Goal: Task Accomplishment & Management: Complete application form

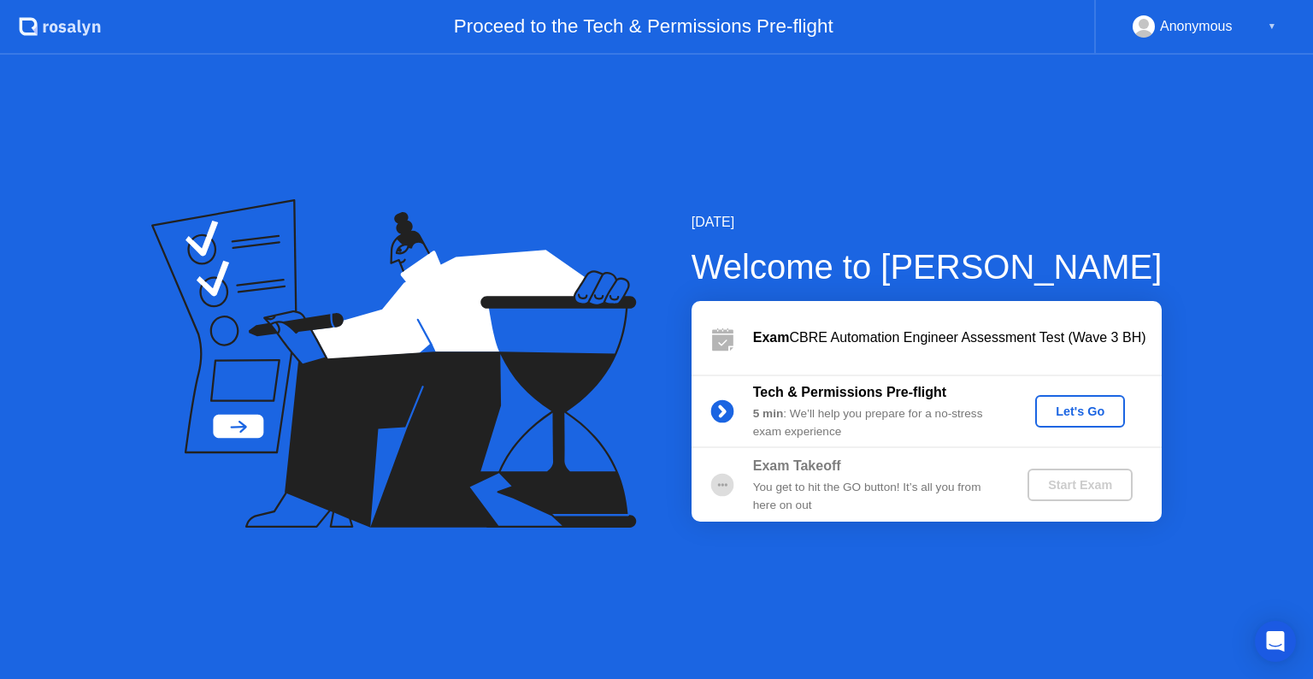
click at [988, 333] on div "Exam CBRE Automation Engineer Assessment Test (Wave 3 BH)" at bounding box center [957, 337] width 409 height 21
click at [738, 336] on icon at bounding box center [722, 338] width 34 height 34
click at [1070, 408] on div "Let's Go" at bounding box center [1080, 411] width 76 height 14
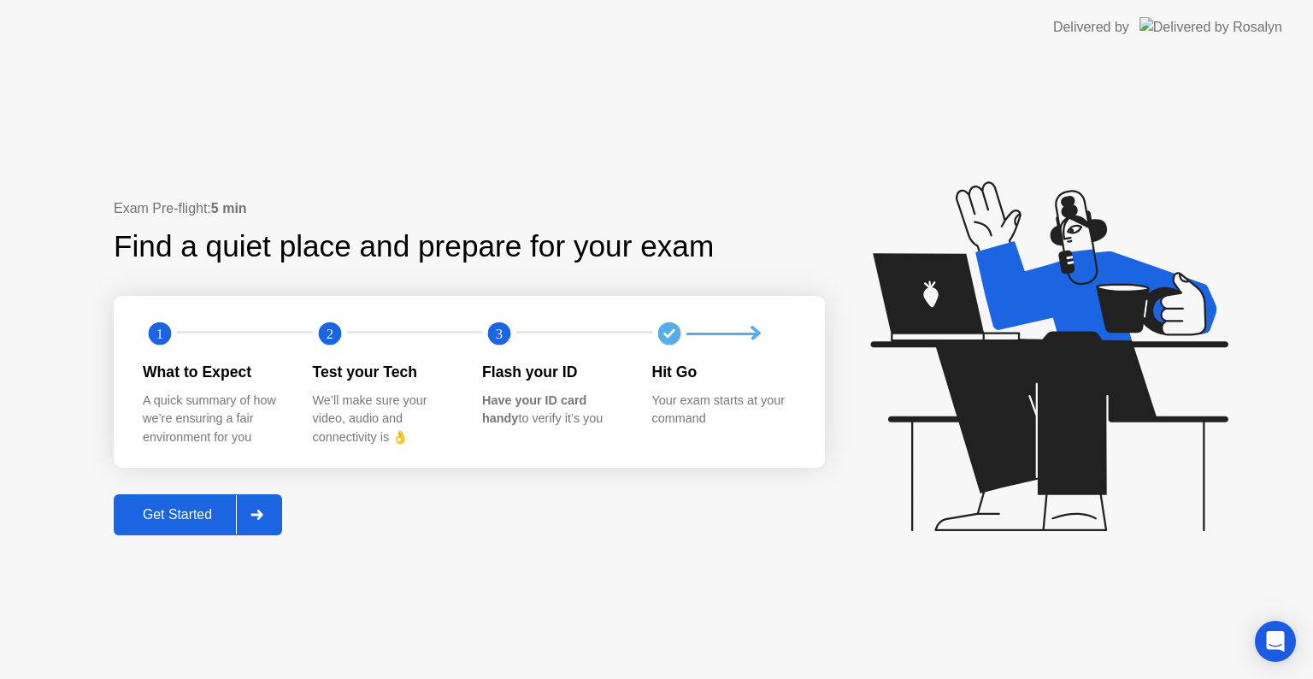
click at [141, 522] on div "Get Started" at bounding box center [177, 514] width 117 height 15
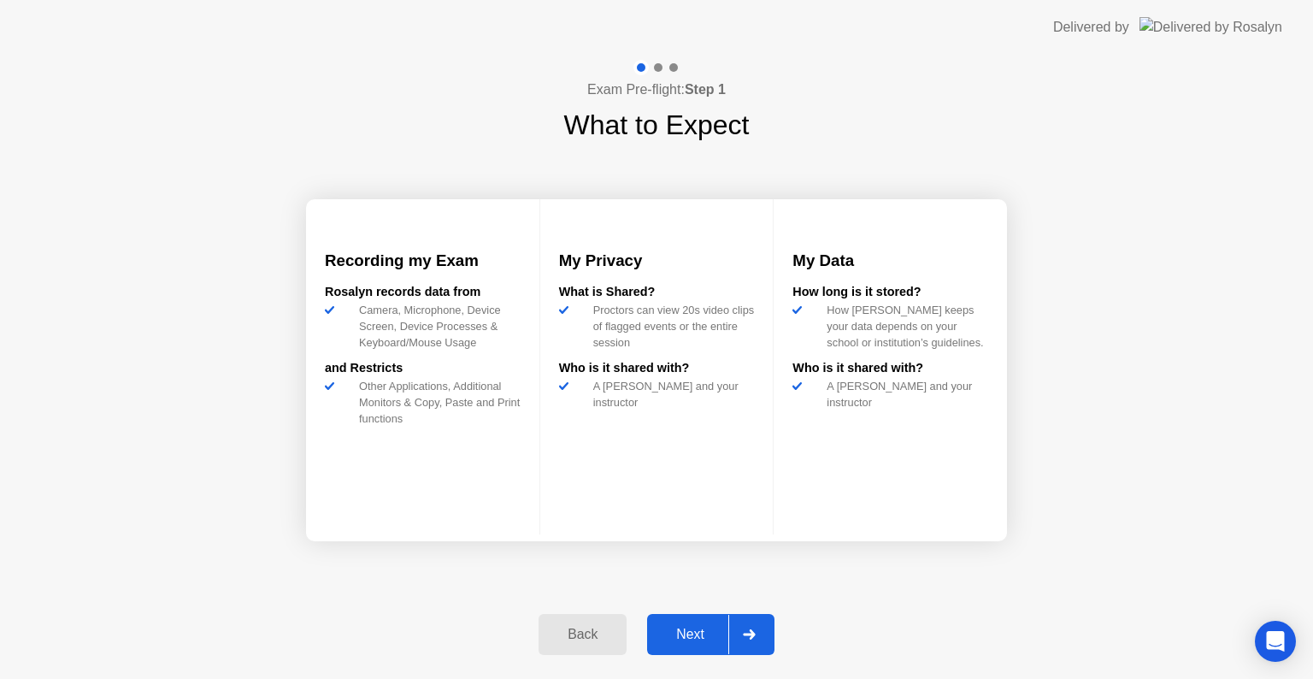
click at [755, 631] on icon at bounding box center [749, 634] width 13 height 10
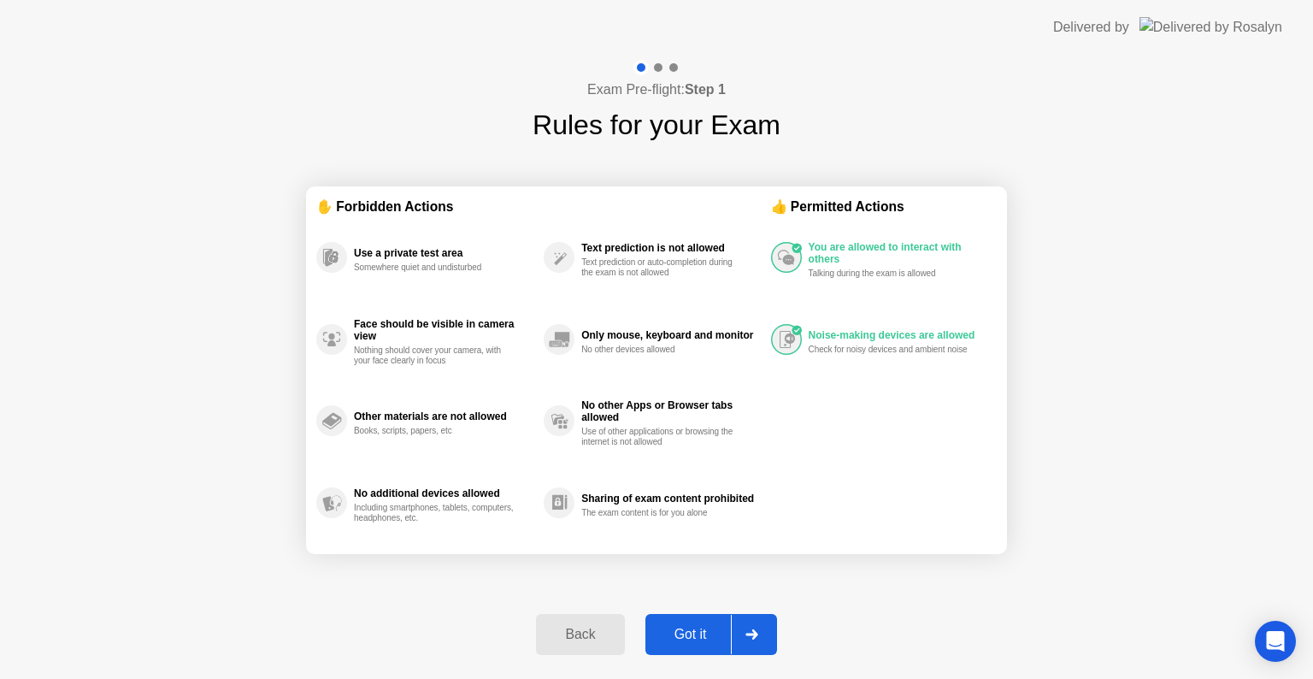
click at [709, 632] on div "Got it" at bounding box center [690, 633] width 80 height 15
select select "**********"
select select "*******"
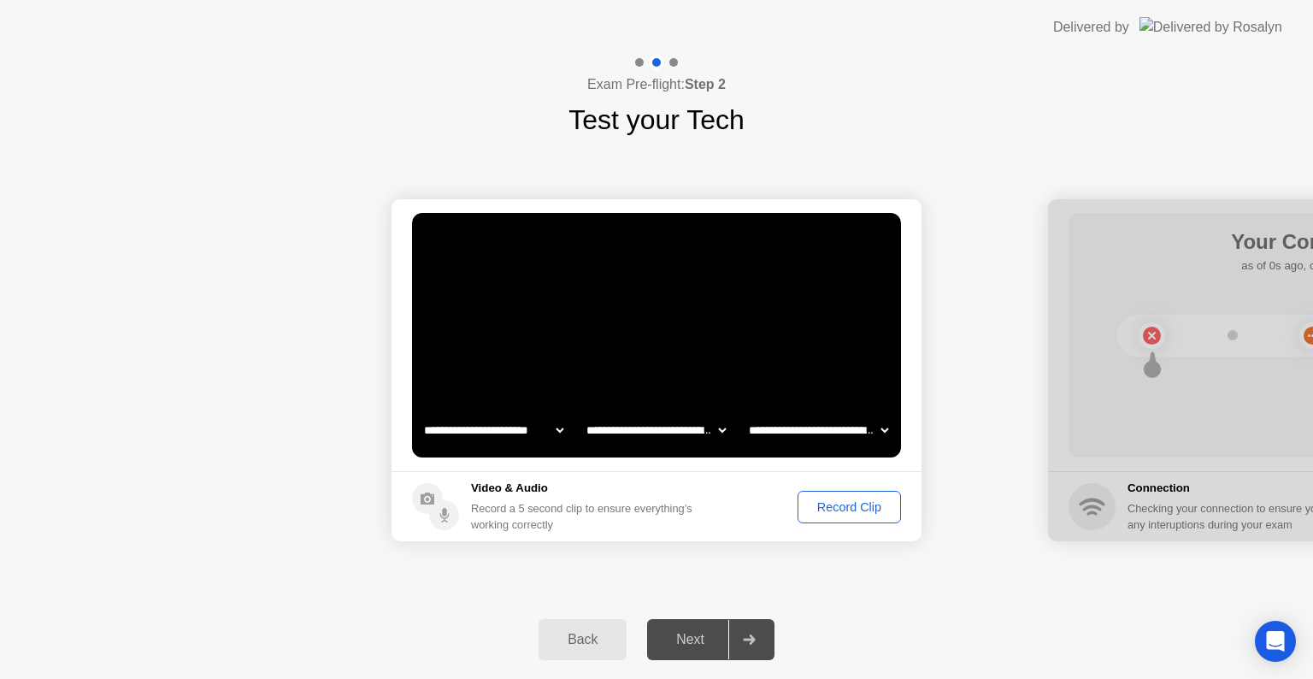
click at [1299, 656] on div "Back Next" at bounding box center [656, 639] width 1313 height 79
click at [1288, 638] on div "Open Intercom Messenger" at bounding box center [1275, 641] width 45 height 45
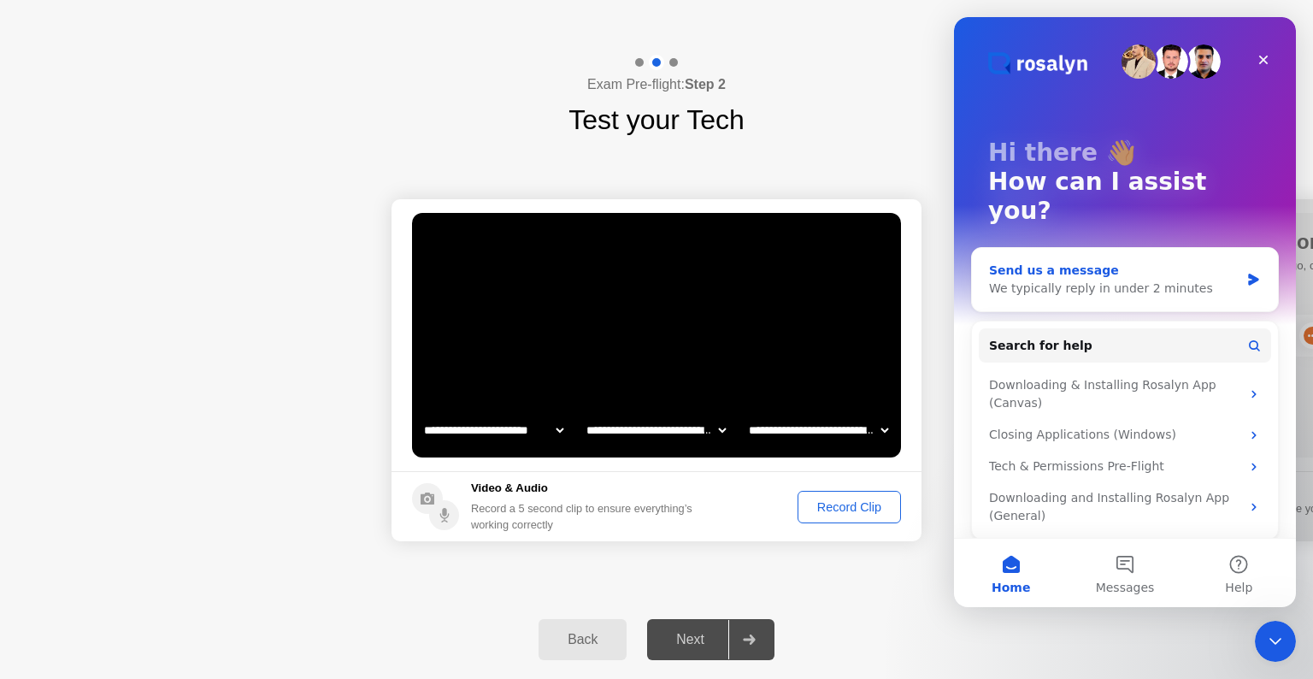
click at [1074, 262] on div "Send us a message" at bounding box center [1114, 271] width 250 height 18
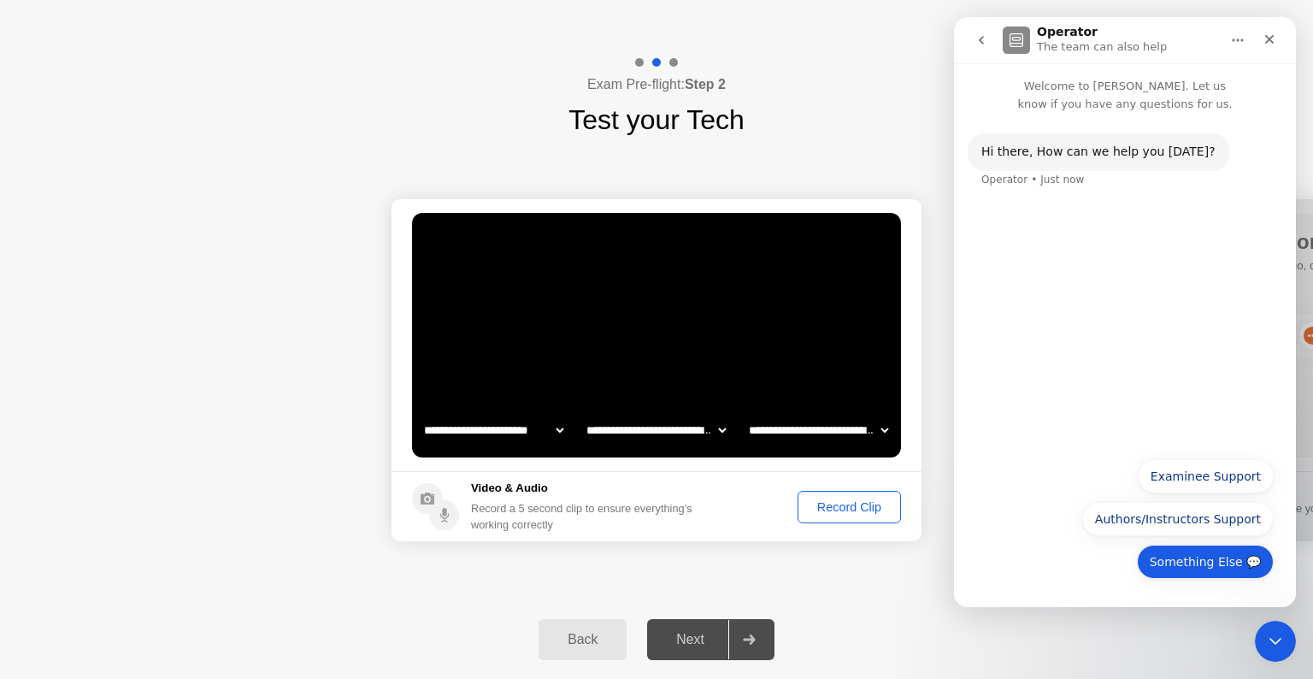
click at [1181, 563] on button "Something Else 💬" at bounding box center [1205, 561] width 137 height 34
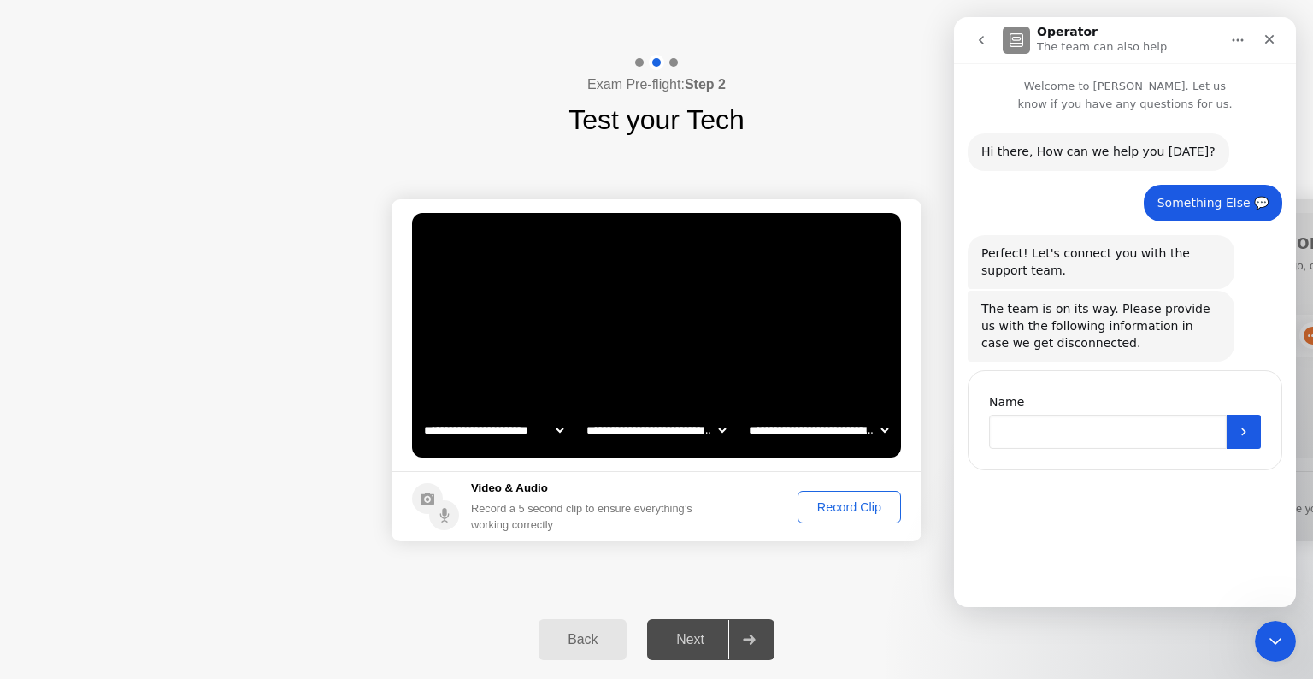
click at [1044, 431] on input "Name" at bounding box center [1108, 432] width 238 height 34
type input "**********"
click at [1249, 438] on button "Submit" at bounding box center [1243, 432] width 34 height 34
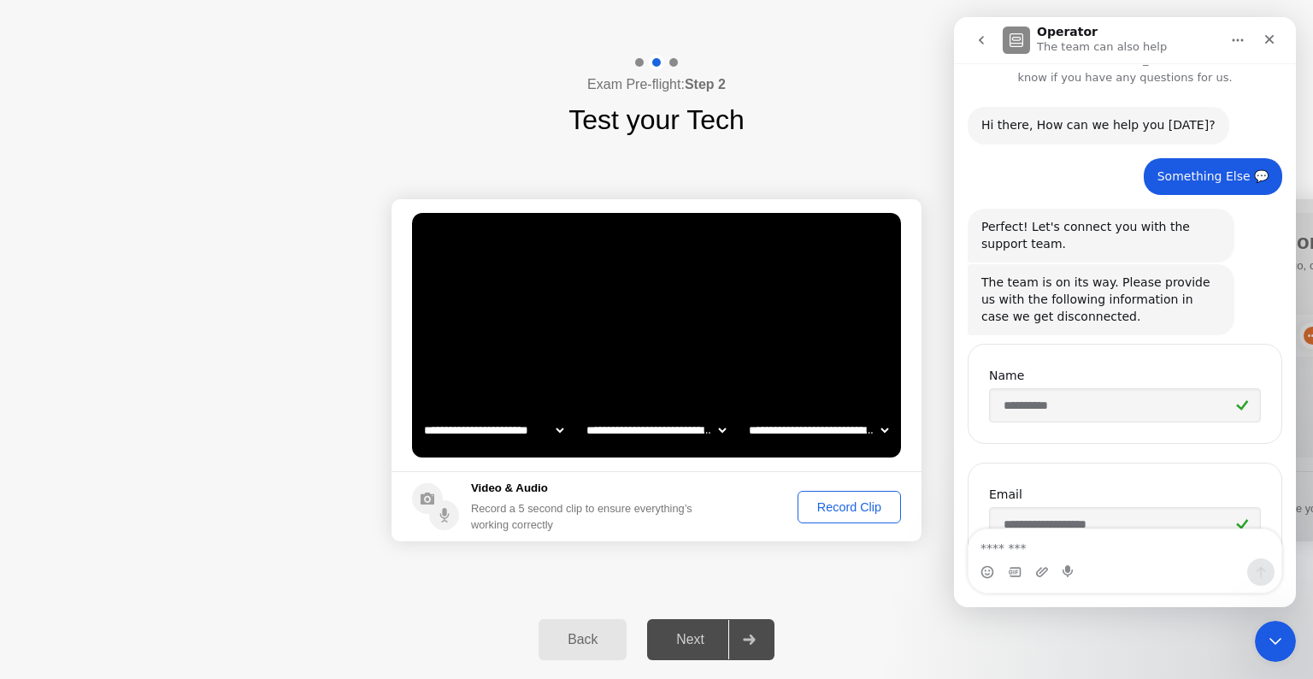
scroll to position [178, 0]
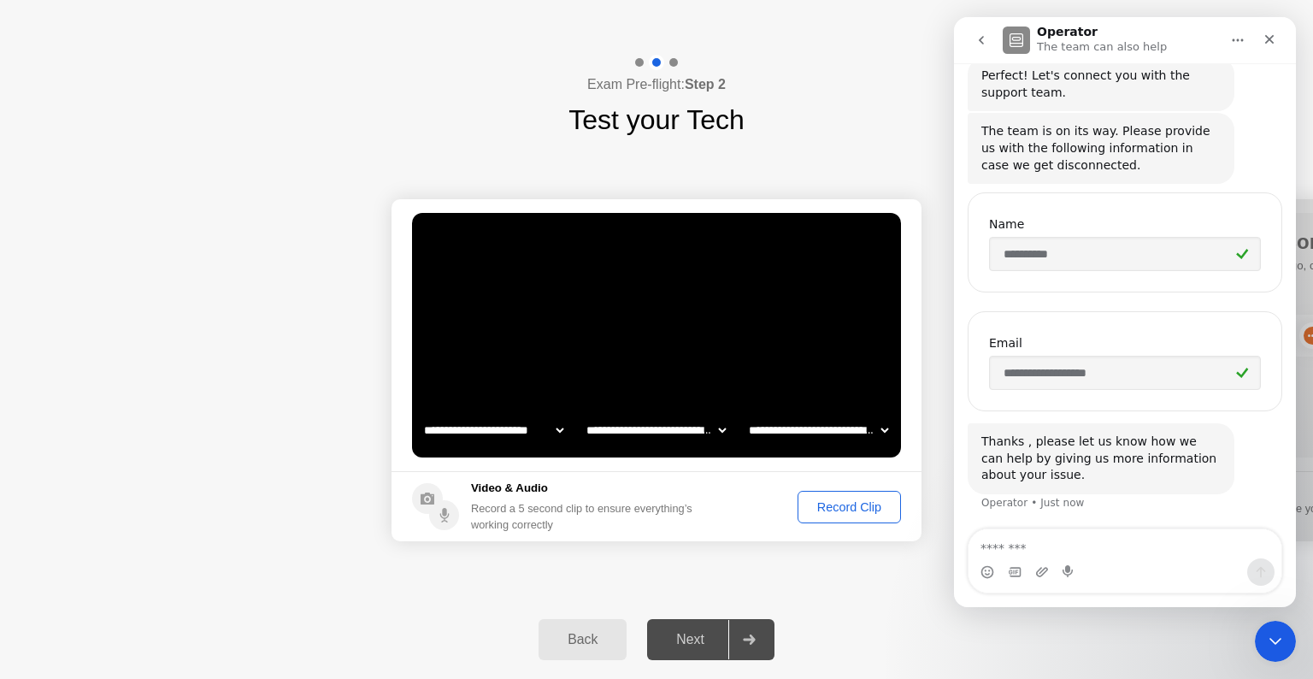
click at [1050, 556] on textarea "Message…" at bounding box center [1124, 543] width 313 height 29
type textarea "**********"
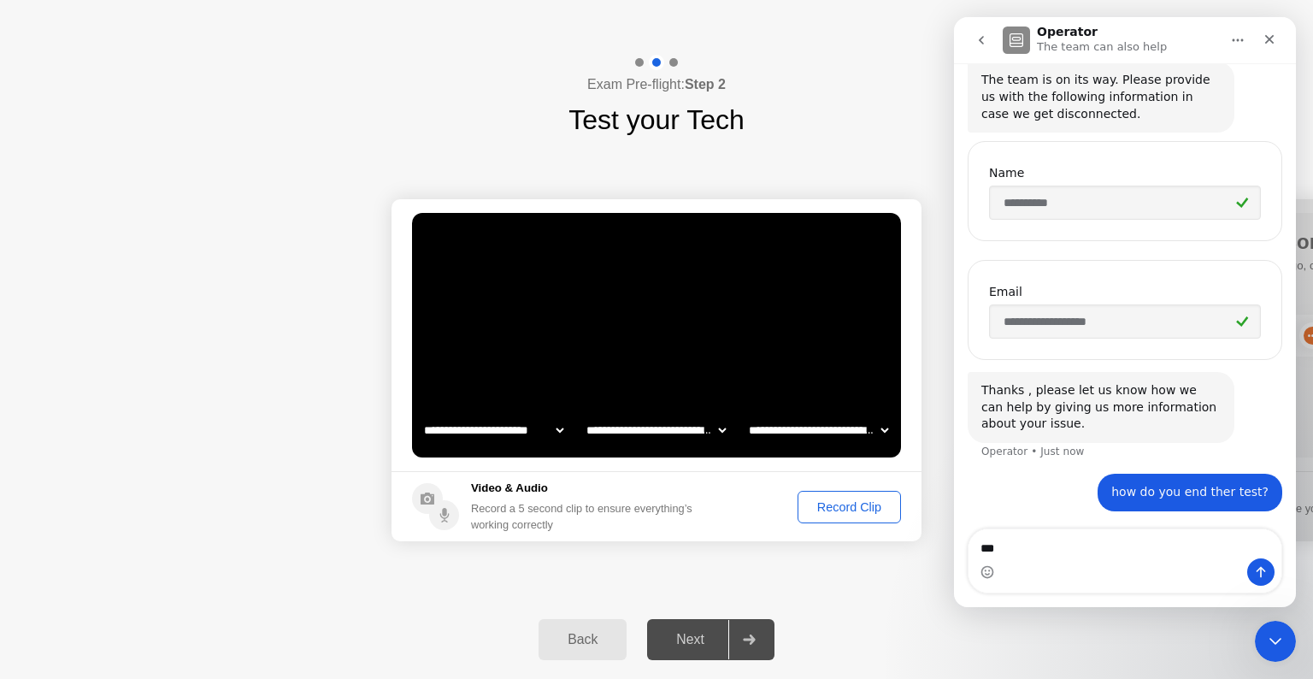
type textarea "****"
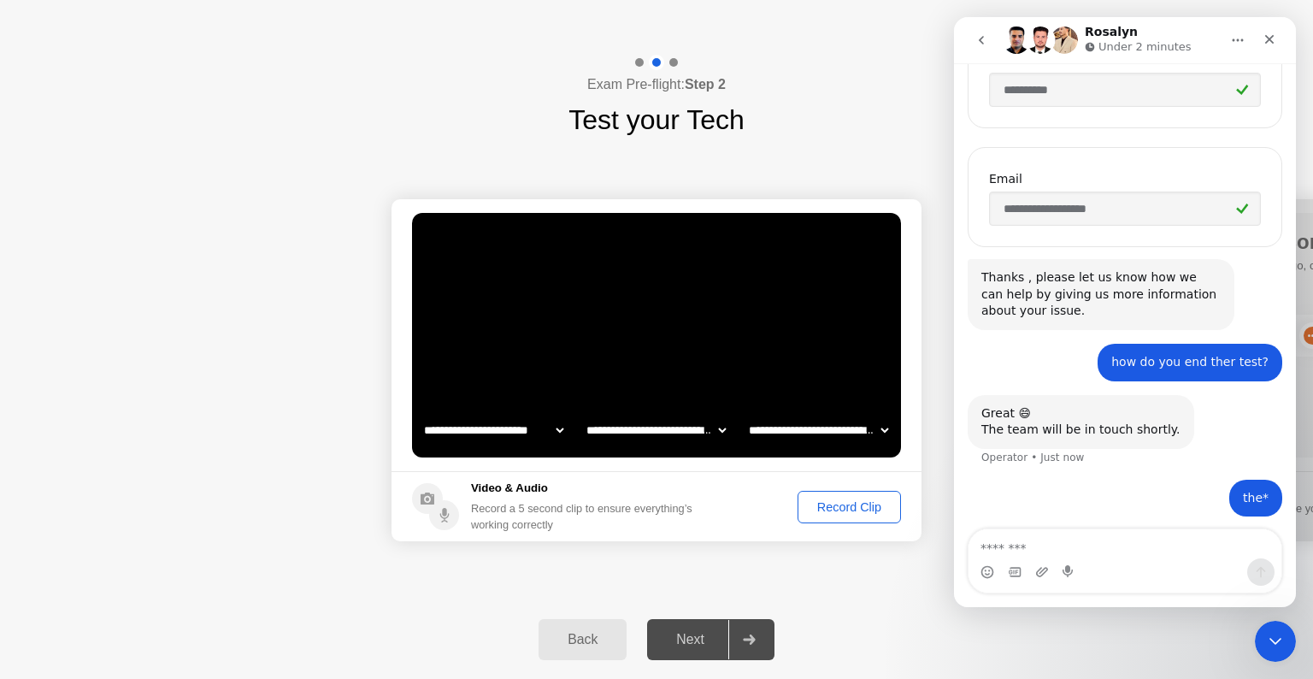
scroll to position [347, 0]
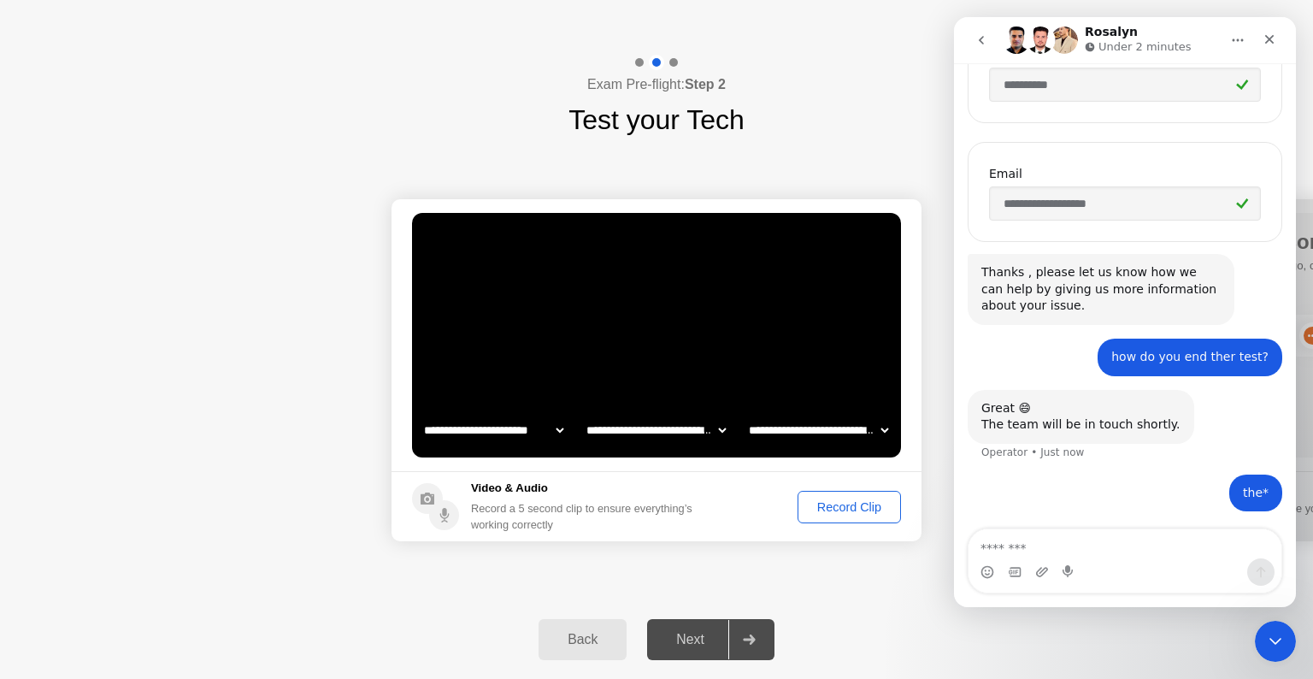
click at [568, 619] on button "Back" at bounding box center [582, 639] width 88 height 41
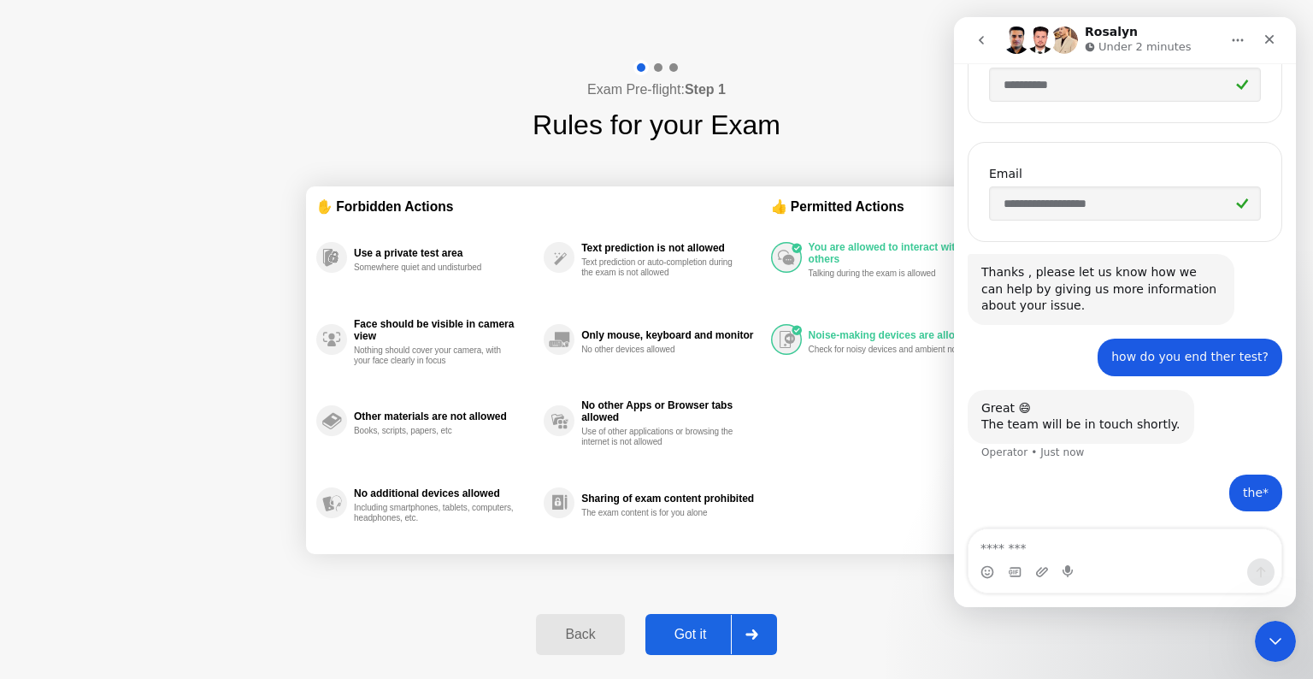
click at [807, 598] on div "Exam Pre-flight: Step 1 Rules for your Exam ✋ Forbidden Actions Use a private t…" at bounding box center [656, 367] width 1313 height 624
click at [700, 650] on button "Got it" at bounding box center [711, 634] width 132 height 41
select select "**********"
select select "*******"
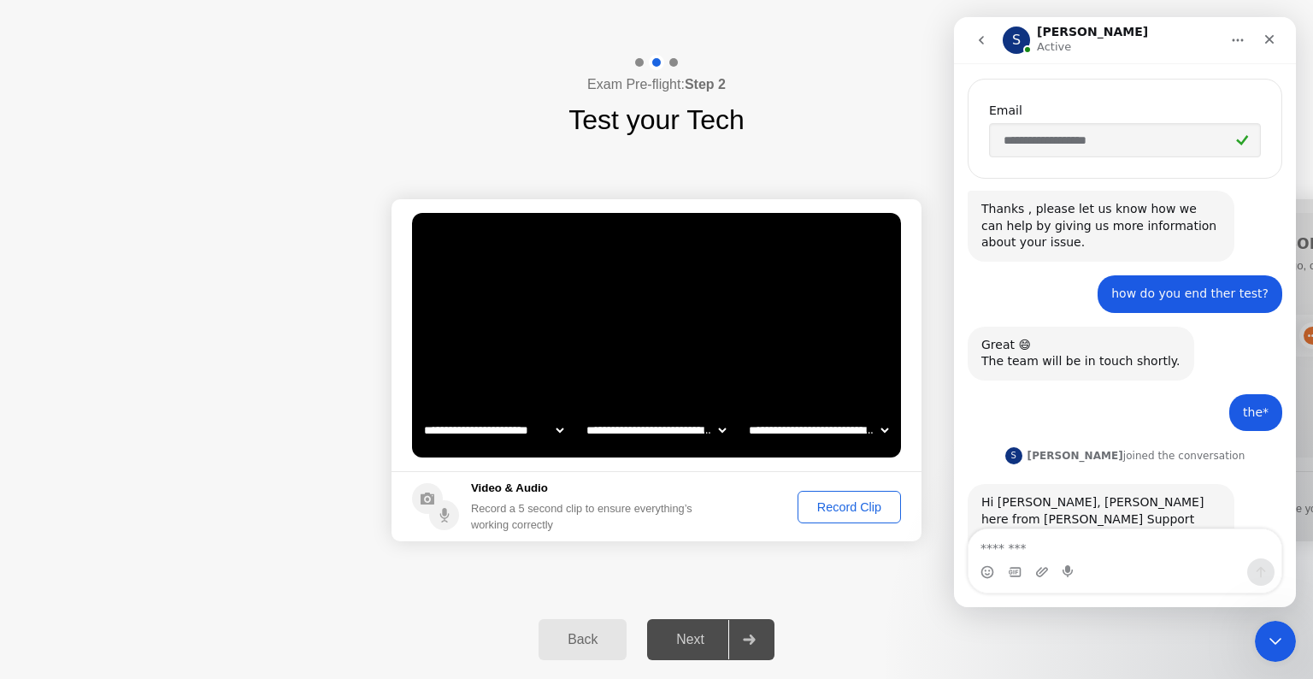
scroll to position [455, 0]
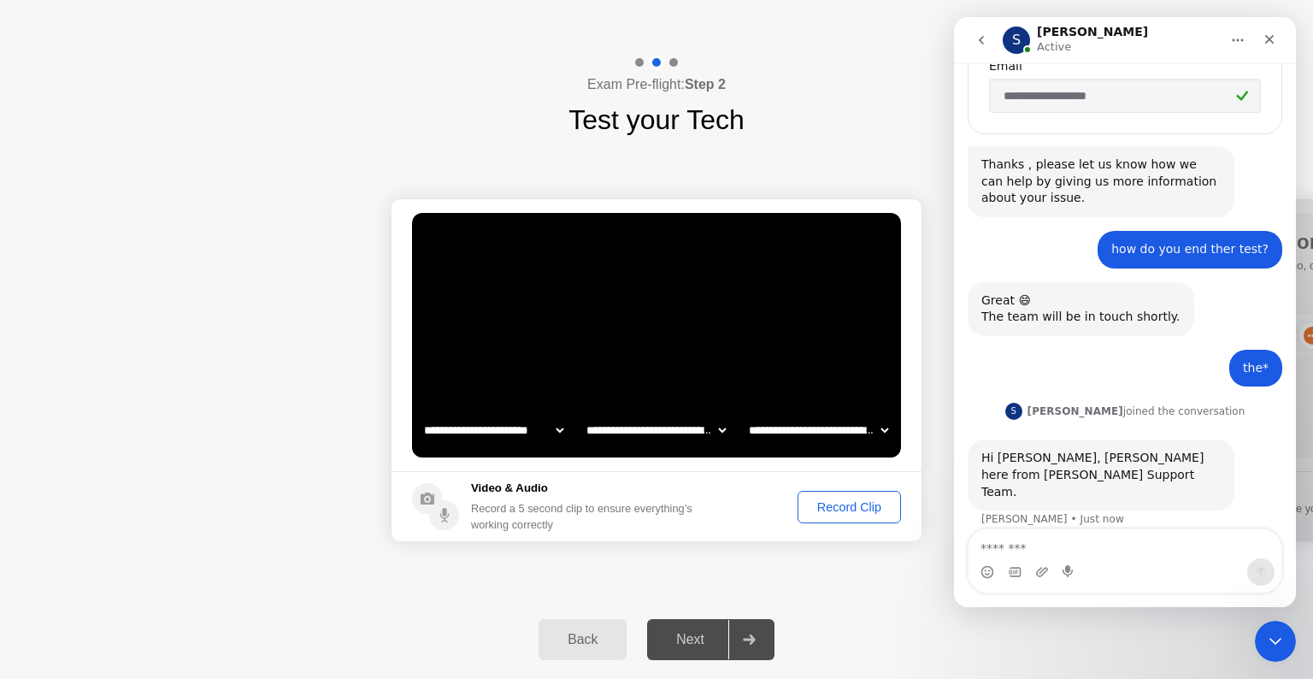
click at [1303, 264] on div at bounding box center [1313, 370] width 530 height 342
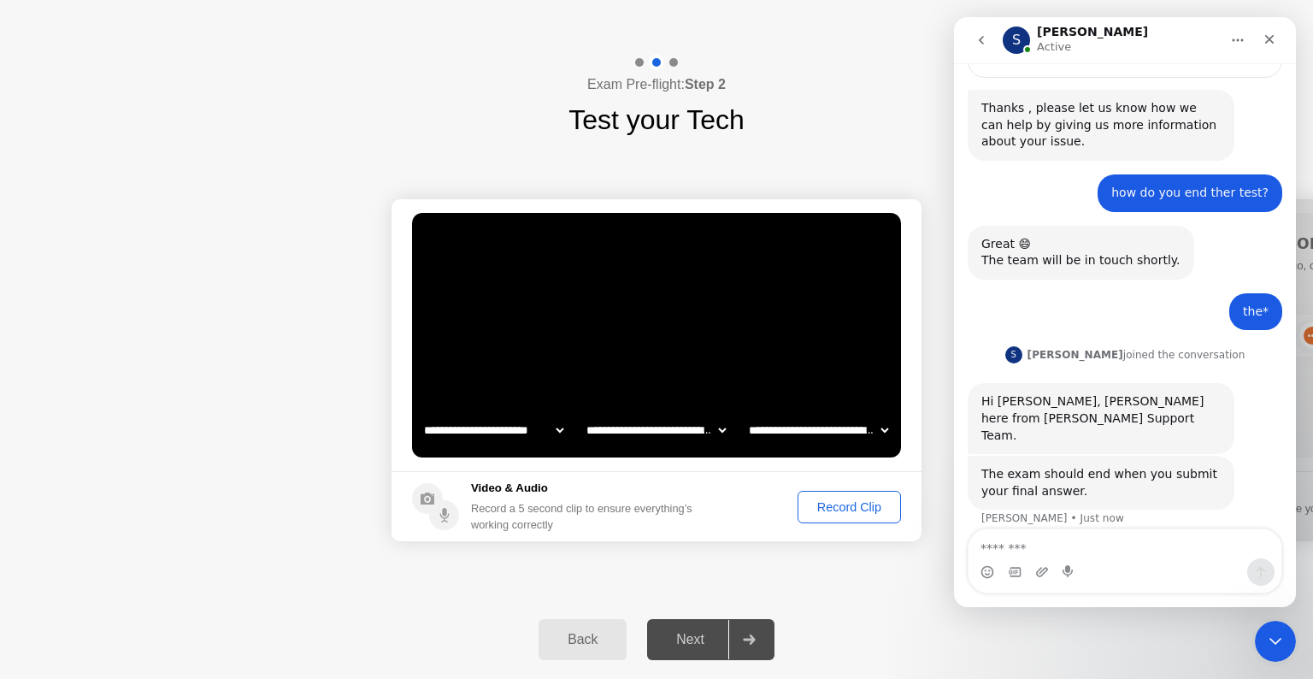
scroll to position [509, 0]
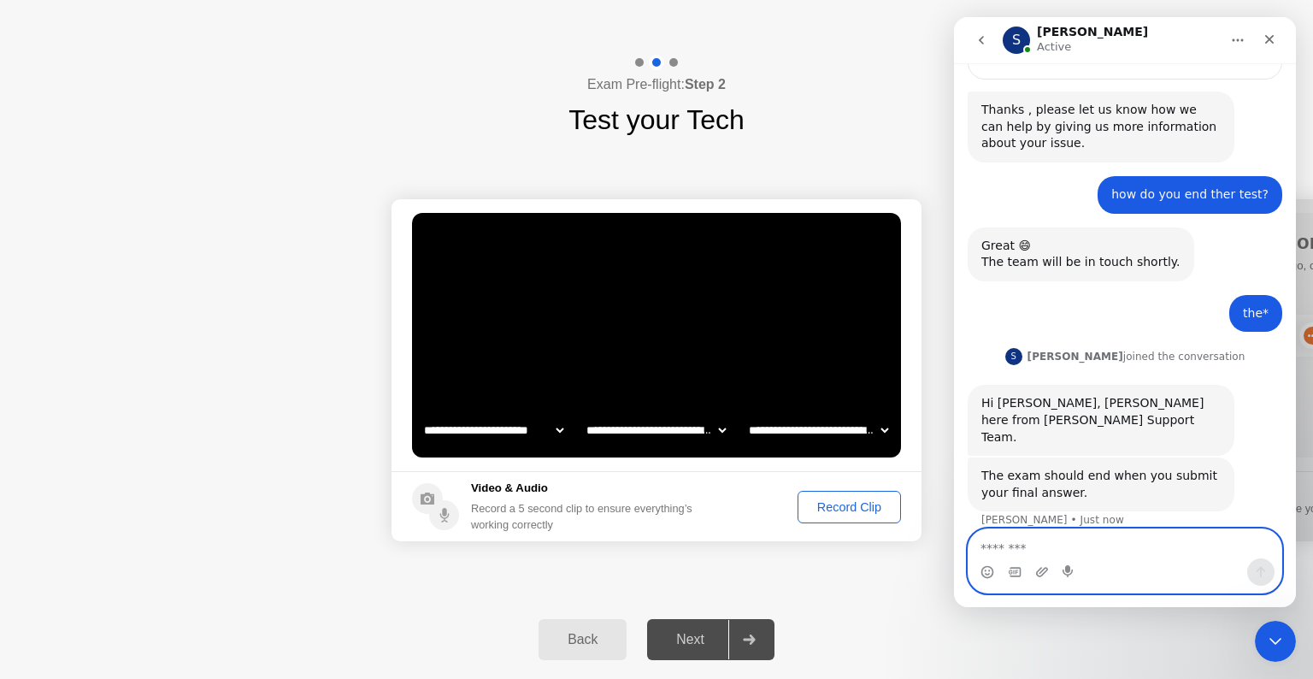
click at [1043, 542] on textarea "Message…" at bounding box center [1124, 543] width 313 height 29
type textarea "*"
type textarea "**********"
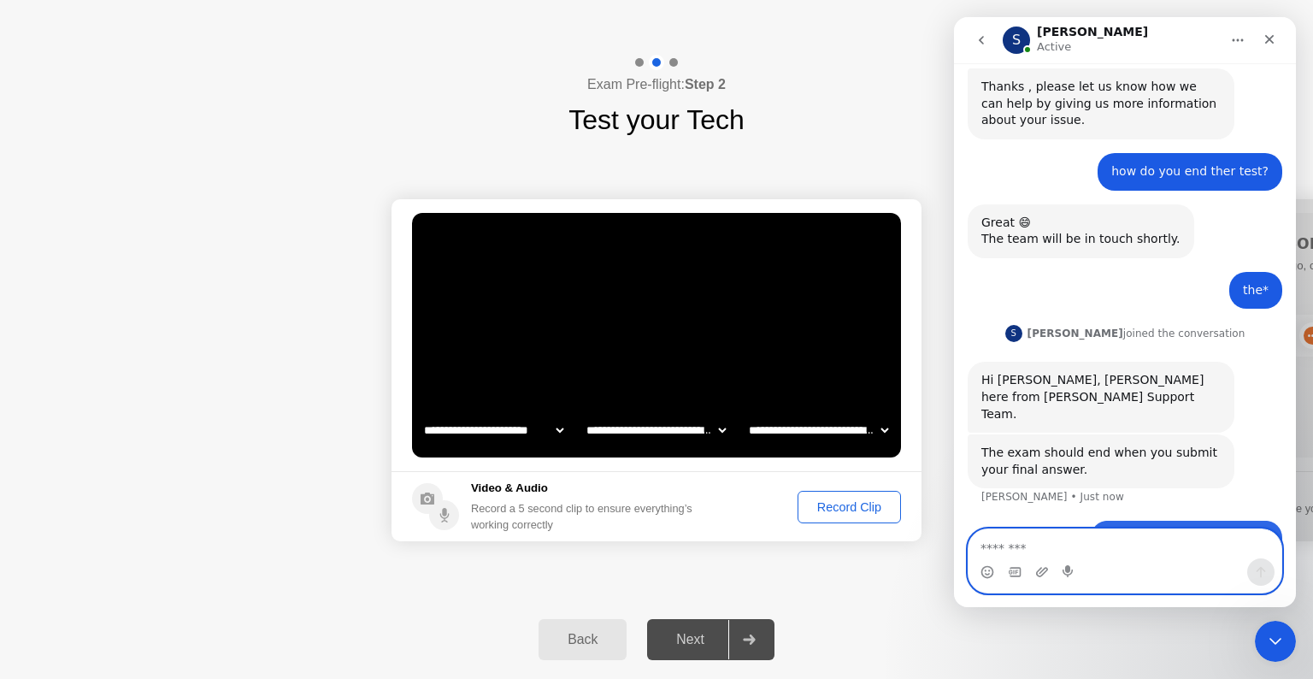
scroll to position [561, 0]
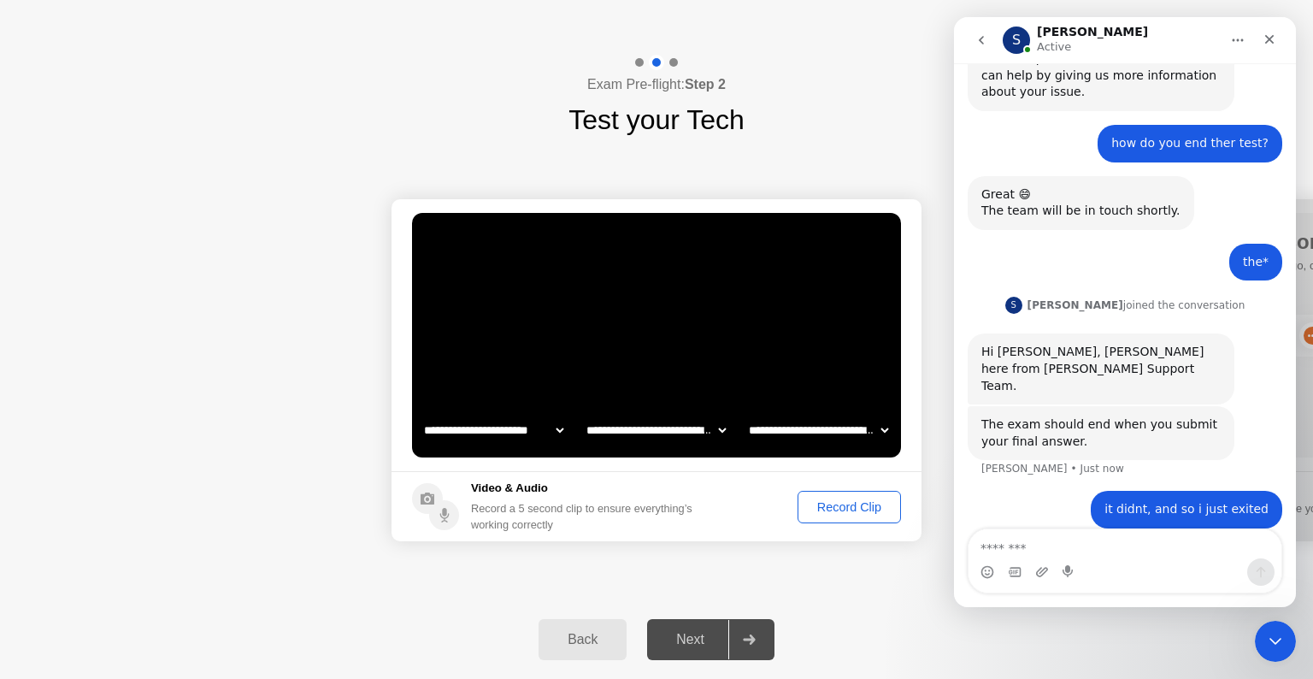
click at [666, 632] on div "Next" at bounding box center [690, 639] width 76 height 15
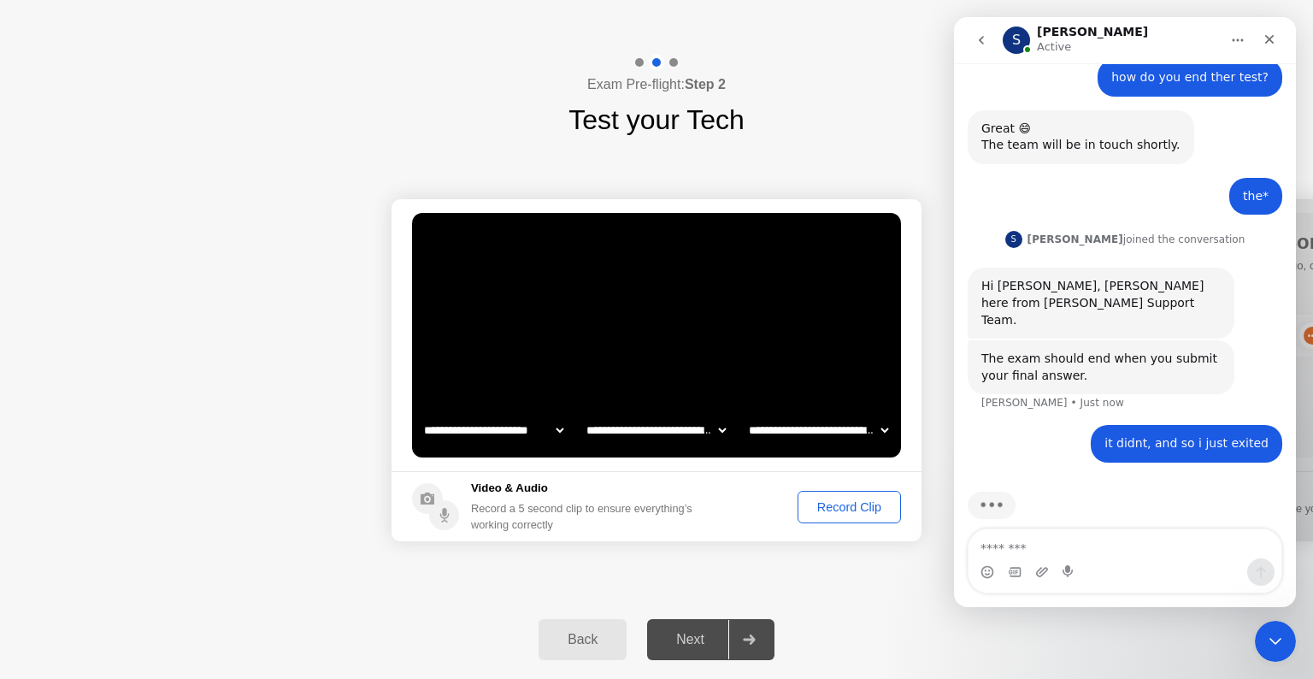
click at [843, 493] on button "Record Clip" at bounding box center [848, 507] width 103 height 32
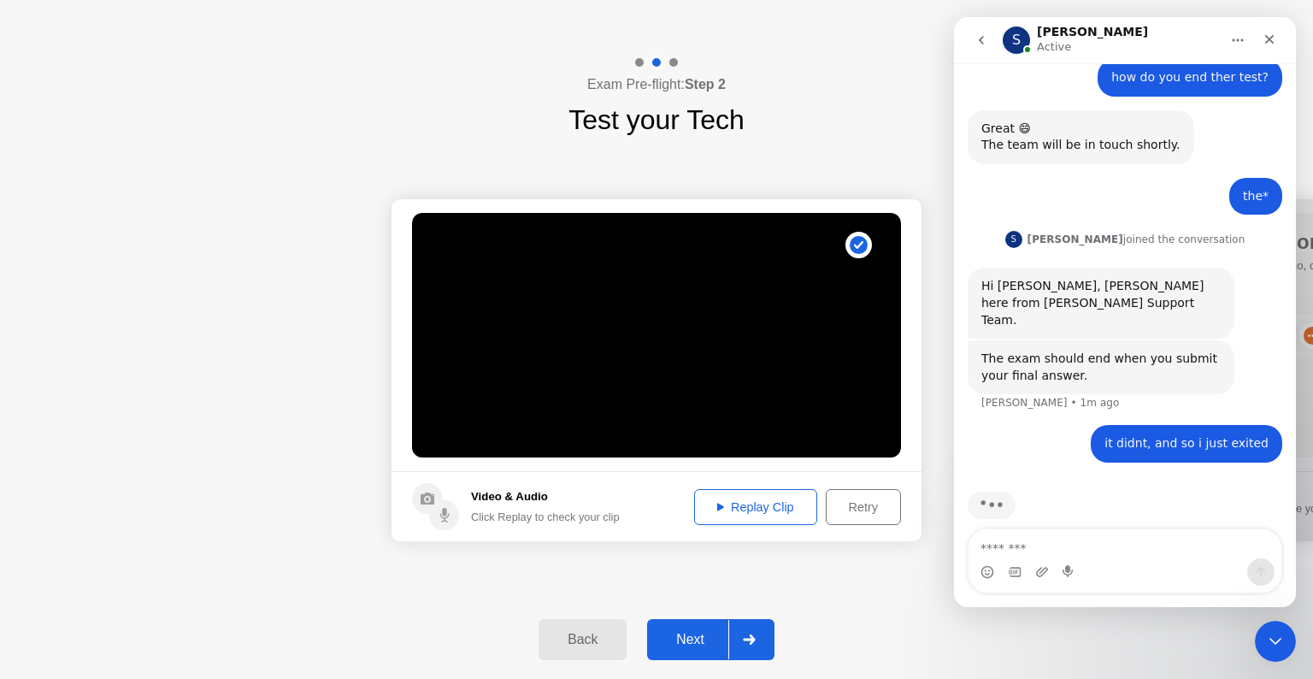
click at [721, 653] on button "Next" at bounding box center [710, 639] width 127 height 41
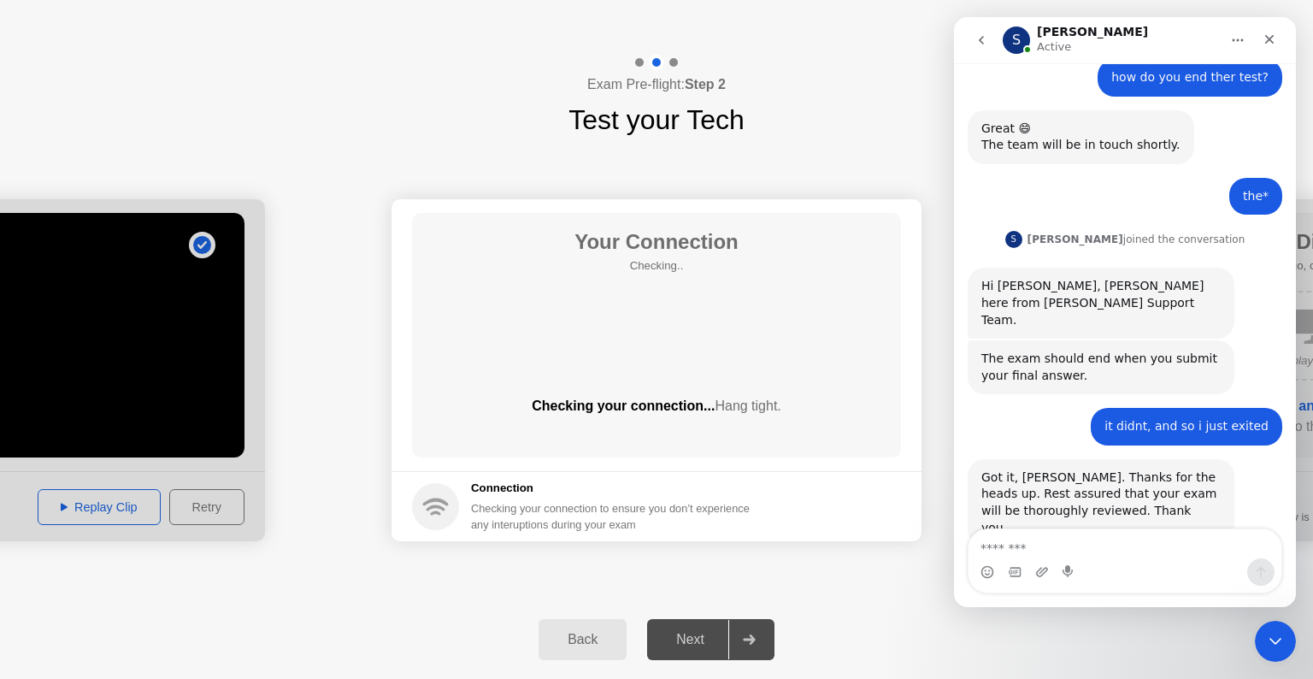
scroll to position [645, 0]
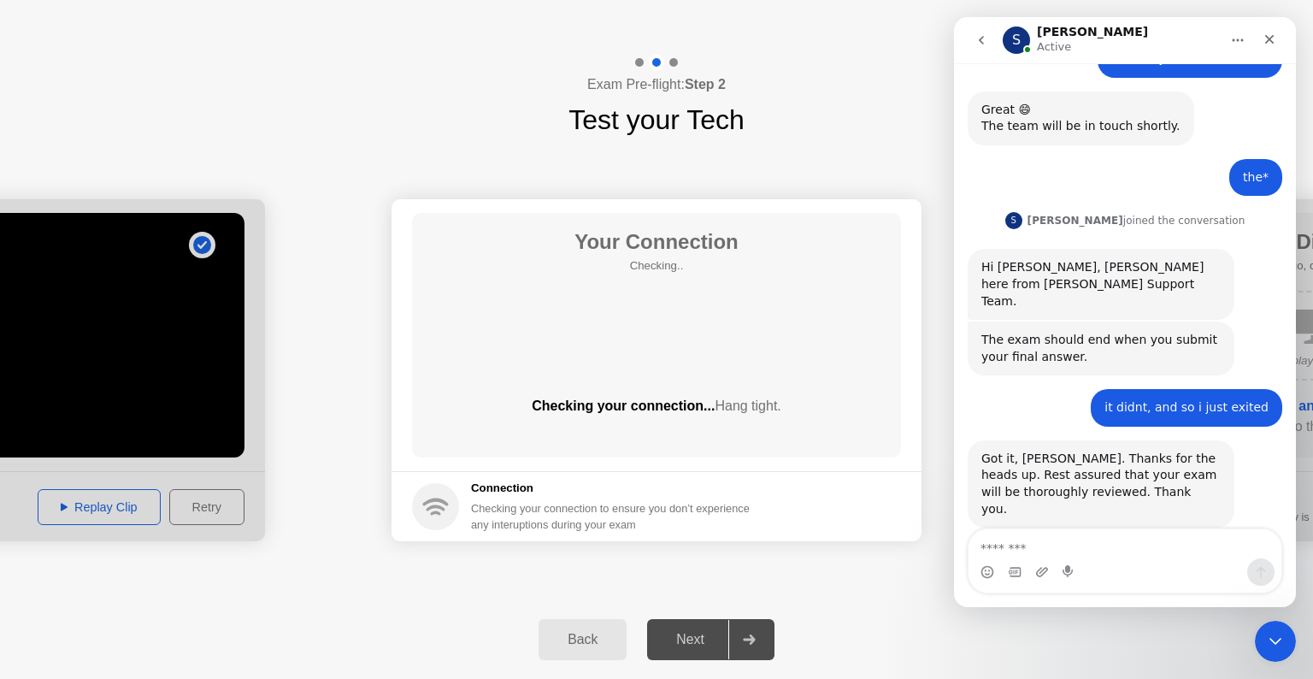
click at [709, 354] on div "Your Connection Checking.. Checking your connection... Hang tight." at bounding box center [656, 335] width 489 height 244
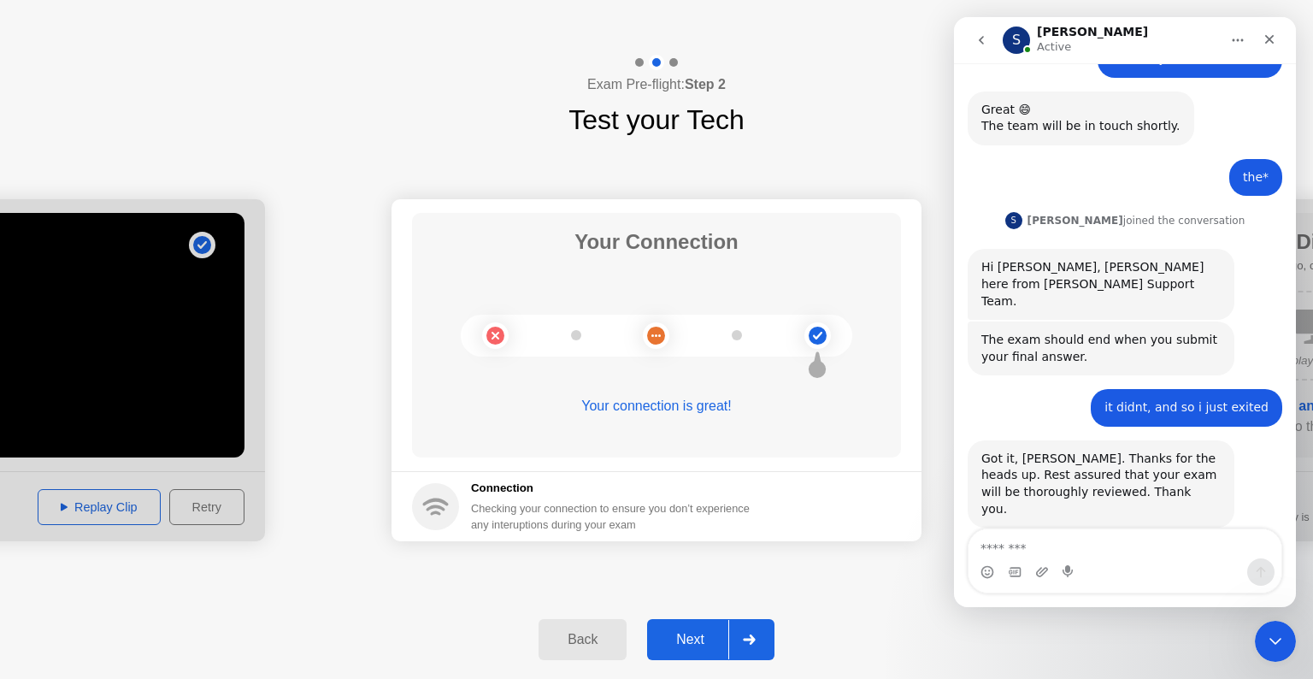
click at [721, 653] on button "Next" at bounding box center [710, 639] width 127 height 41
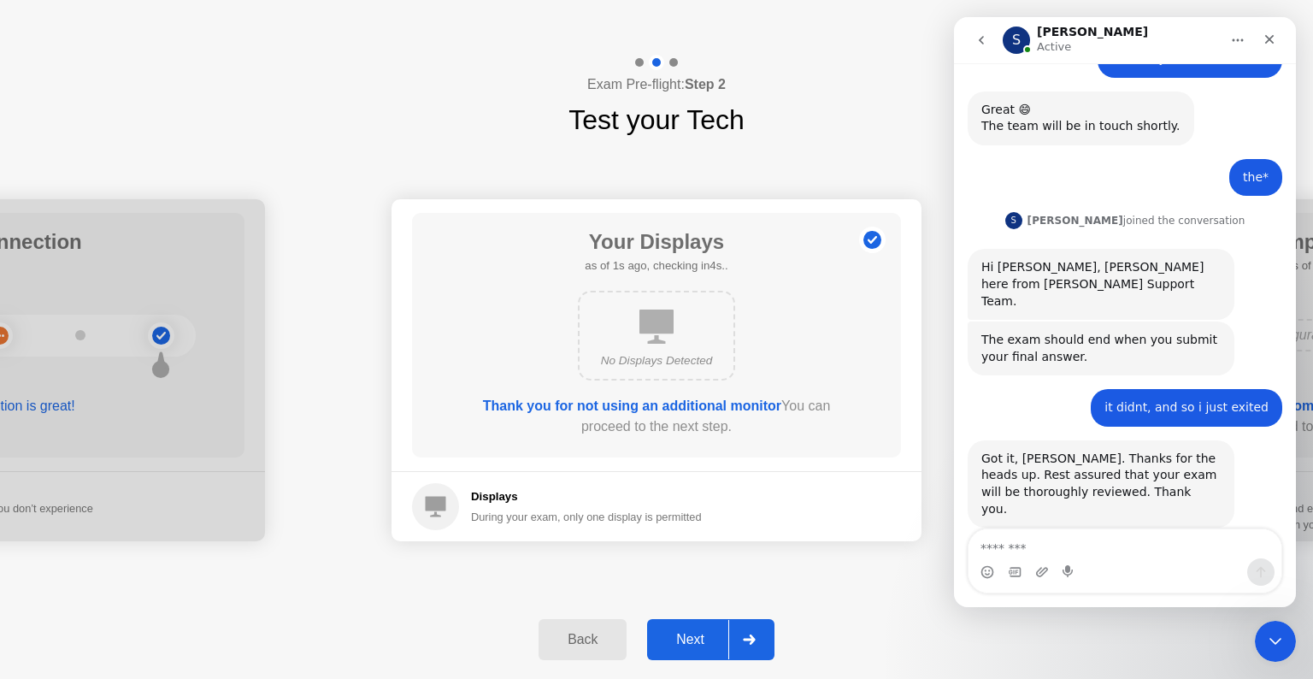
click at [721, 653] on button "Next" at bounding box center [710, 639] width 127 height 41
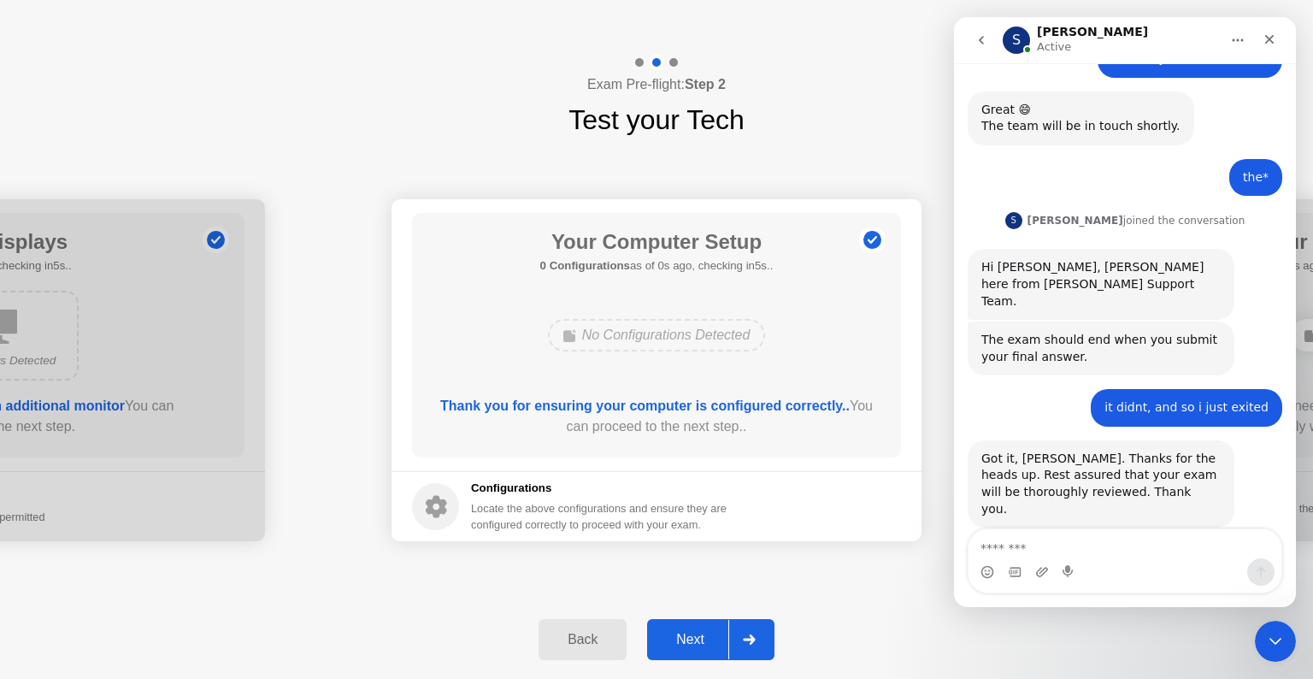
click at [724, 647] on div "Next" at bounding box center [690, 639] width 76 height 15
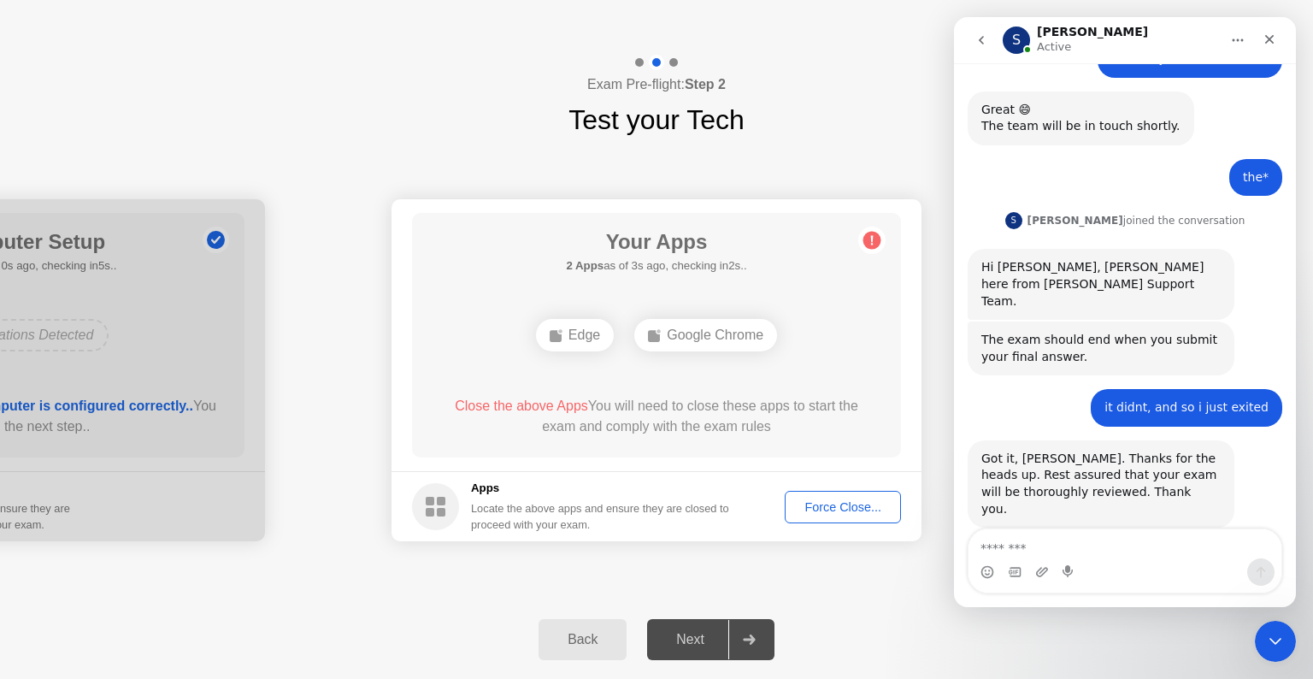
click at [843, 519] on button "Force Close..." at bounding box center [843, 507] width 116 height 32
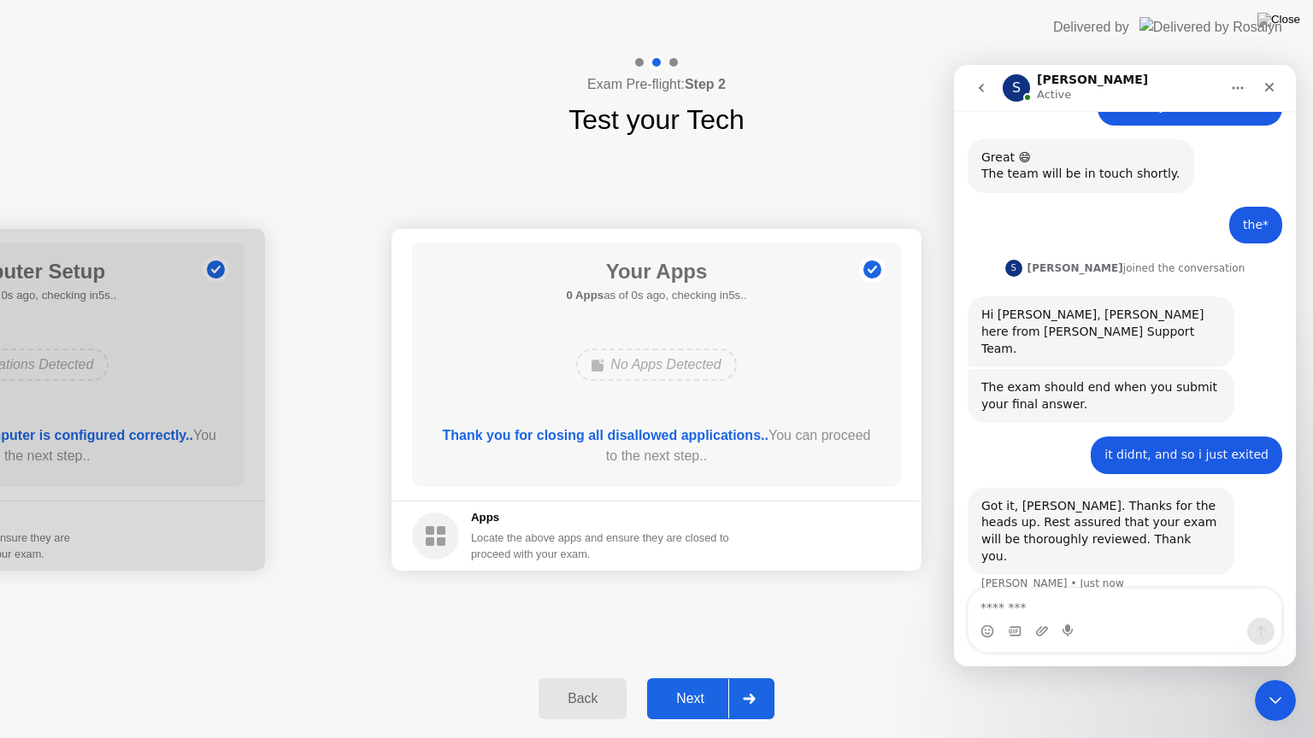
scroll to position [632, 0]
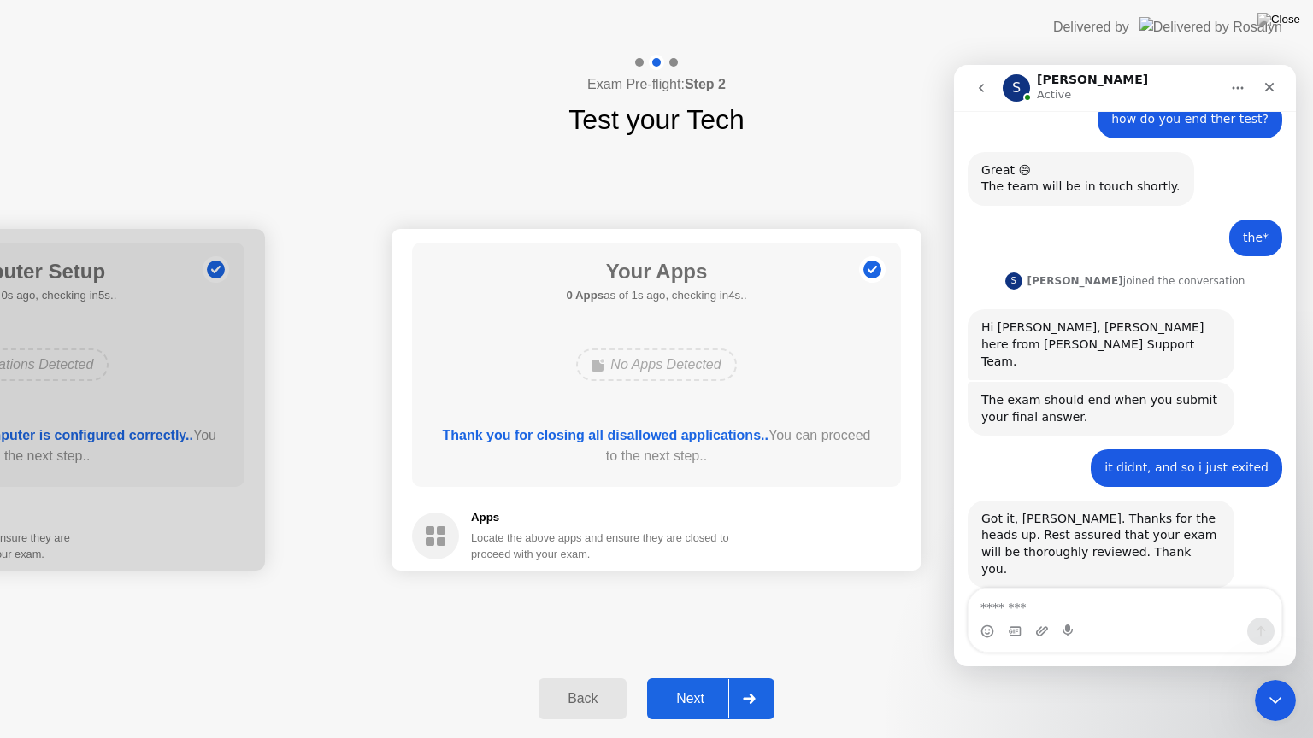
click at [650, 678] on button "Next" at bounding box center [710, 699] width 127 height 41
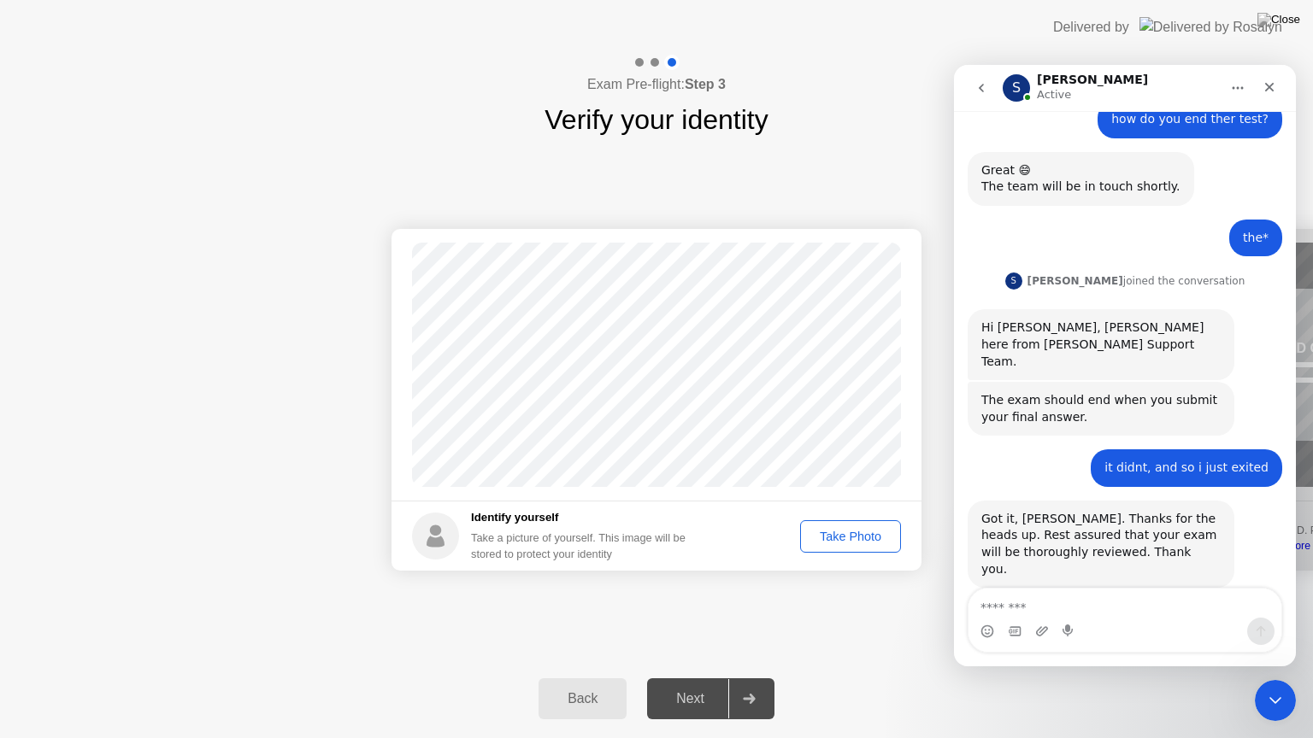
click at [846, 530] on div "Take Photo" at bounding box center [850, 537] width 89 height 14
click at [718, 678] on div "Next" at bounding box center [690, 698] width 76 height 15
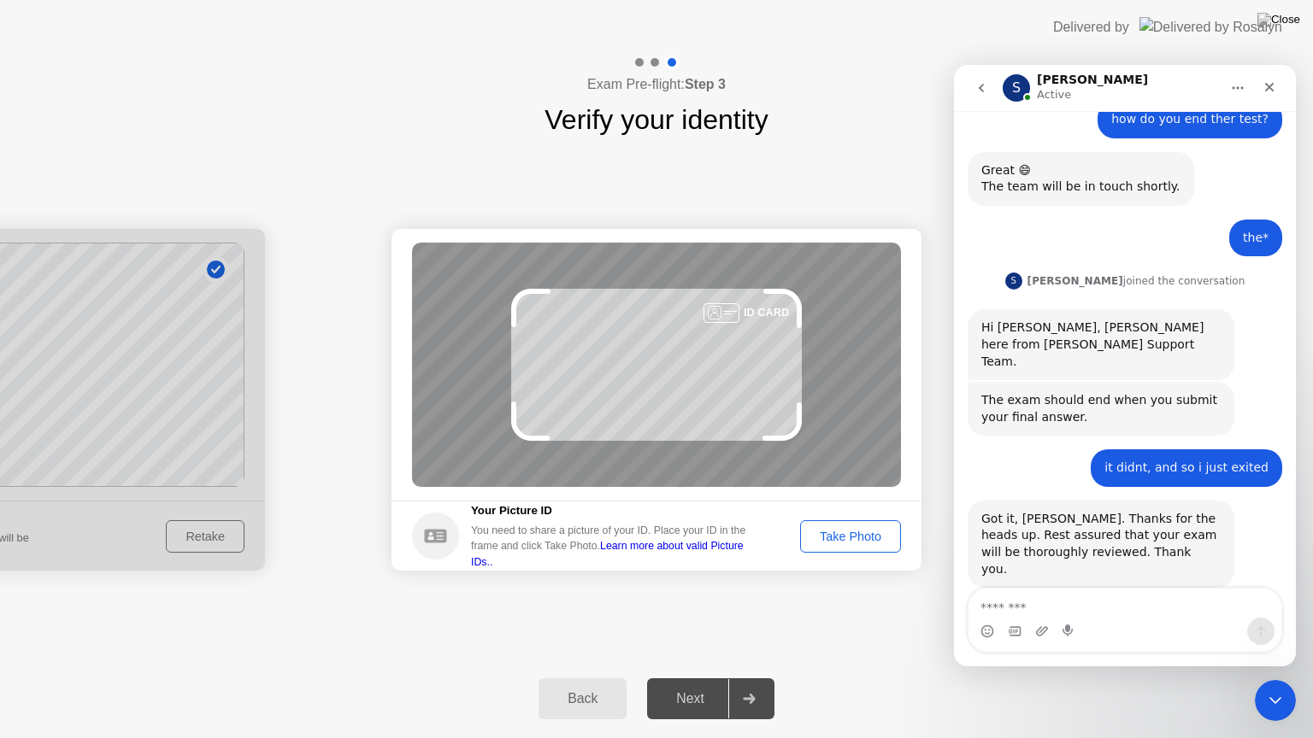
click at [718, 678] on div "Next" at bounding box center [690, 698] width 76 height 15
drag, startPoint x: 832, startPoint y: 538, endPoint x: 817, endPoint y: 532, distance: 16.5
click at [817, 532] on div "Take Photo" at bounding box center [850, 537] width 89 height 14
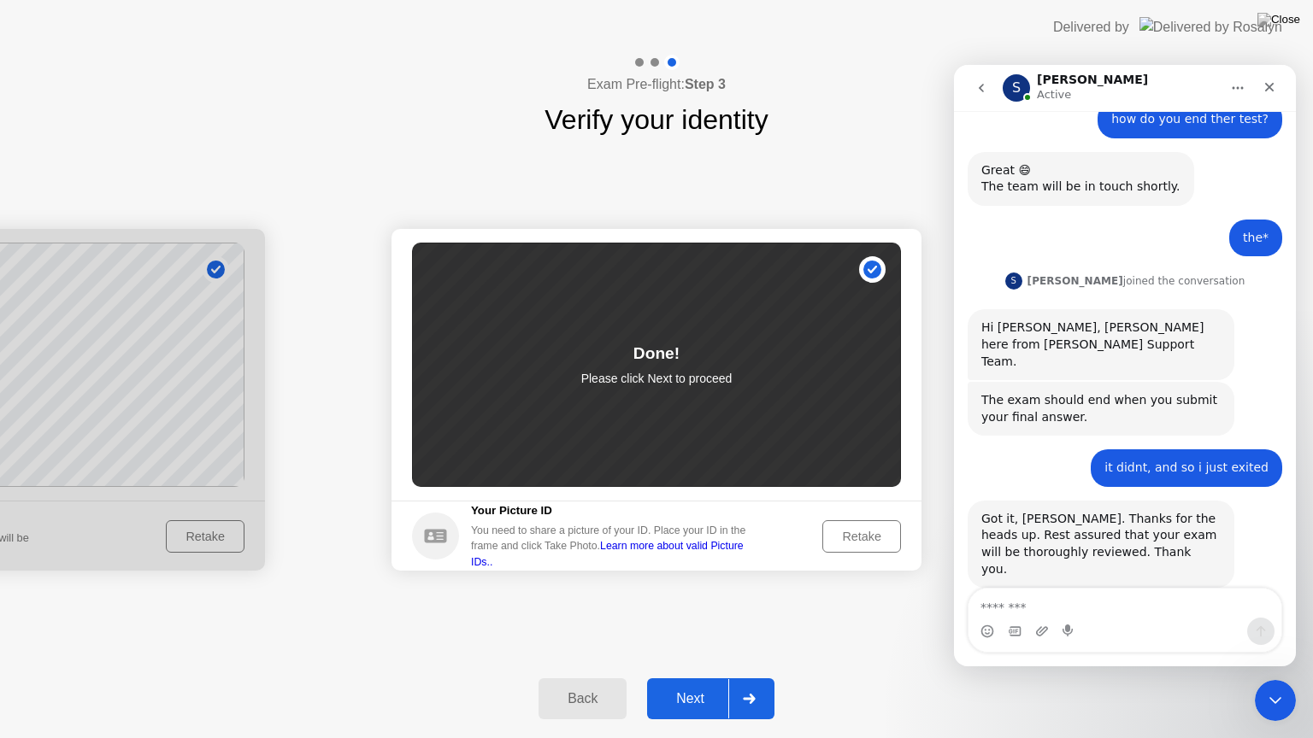
click at [697, 678] on div "Next" at bounding box center [690, 698] width 76 height 15
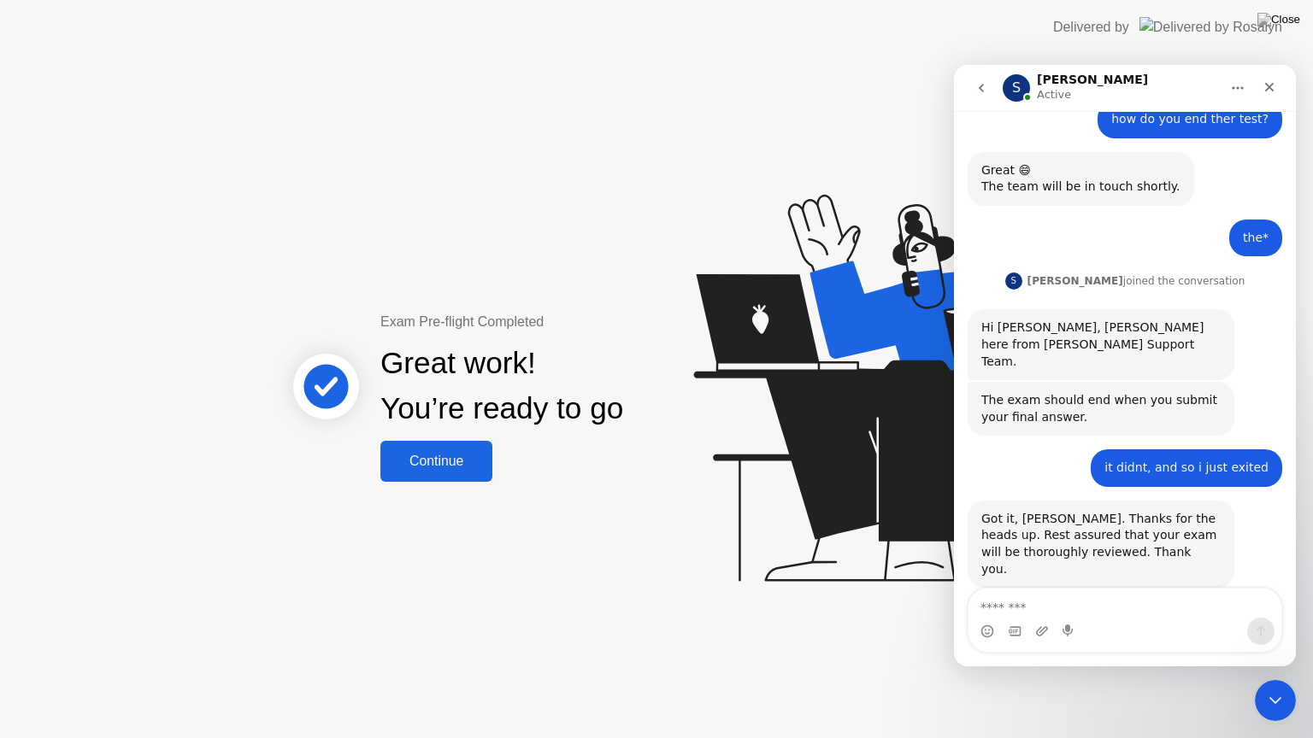
click at [426, 466] on div "Continue" at bounding box center [436, 461] width 102 height 15
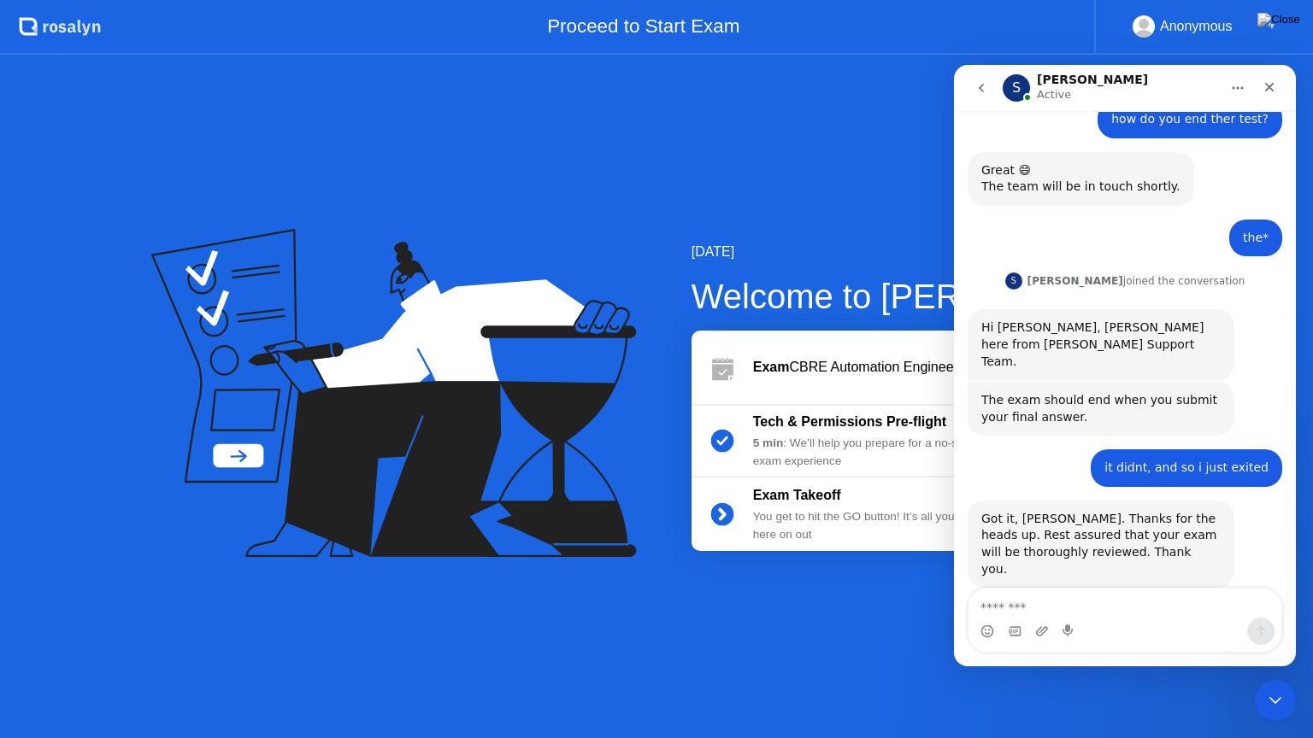
click at [862, 516] on div "You get to hit the GO button! It’s all you from here on out" at bounding box center [876, 526] width 246 height 35
click at [981, 81] on icon "go back" at bounding box center [981, 88] width 14 height 14
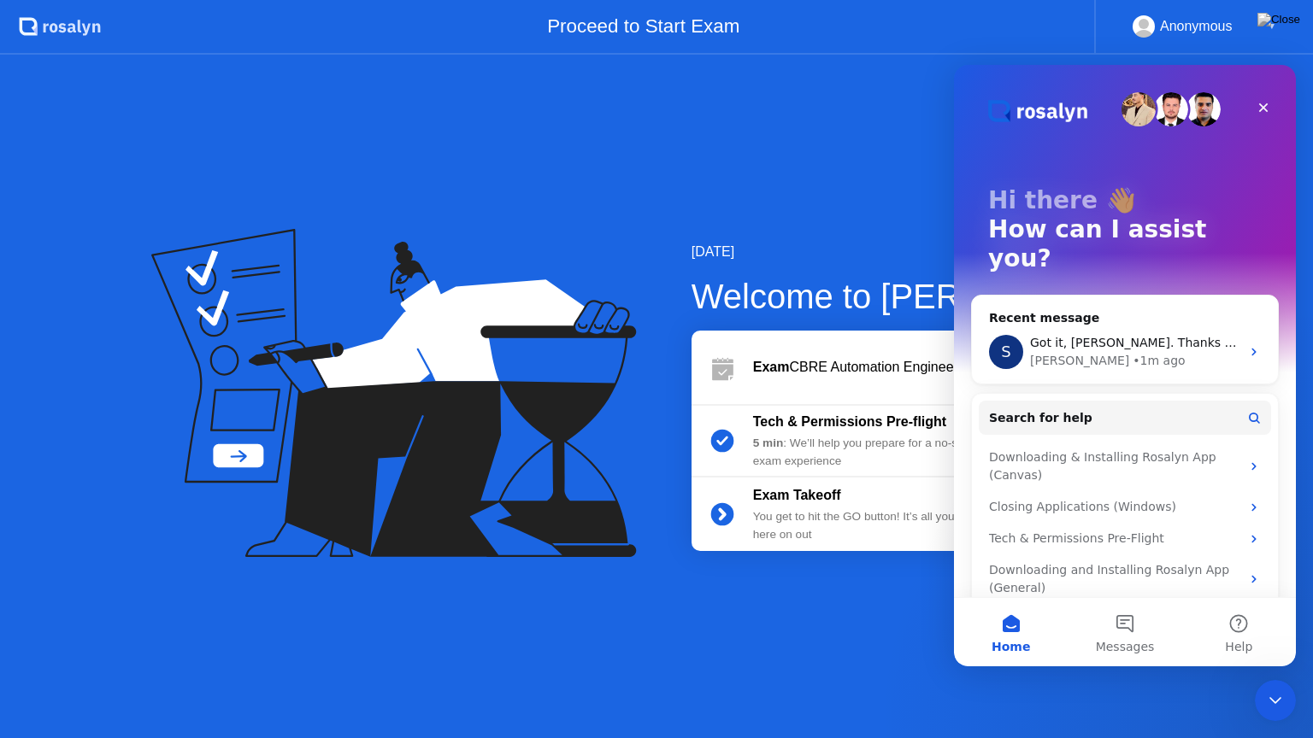
scroll to position [0, 0]
click at [856, 652] on div "[DATE] Welcome to [PERSON_NAME] Exam CBRE Automation Engineer Assessment Test (…" at bounding box center [656, 397] width 1313 height 684
click at [1265, 99] on div "Close" at bounding box center [1263, 107] width 31 height 31
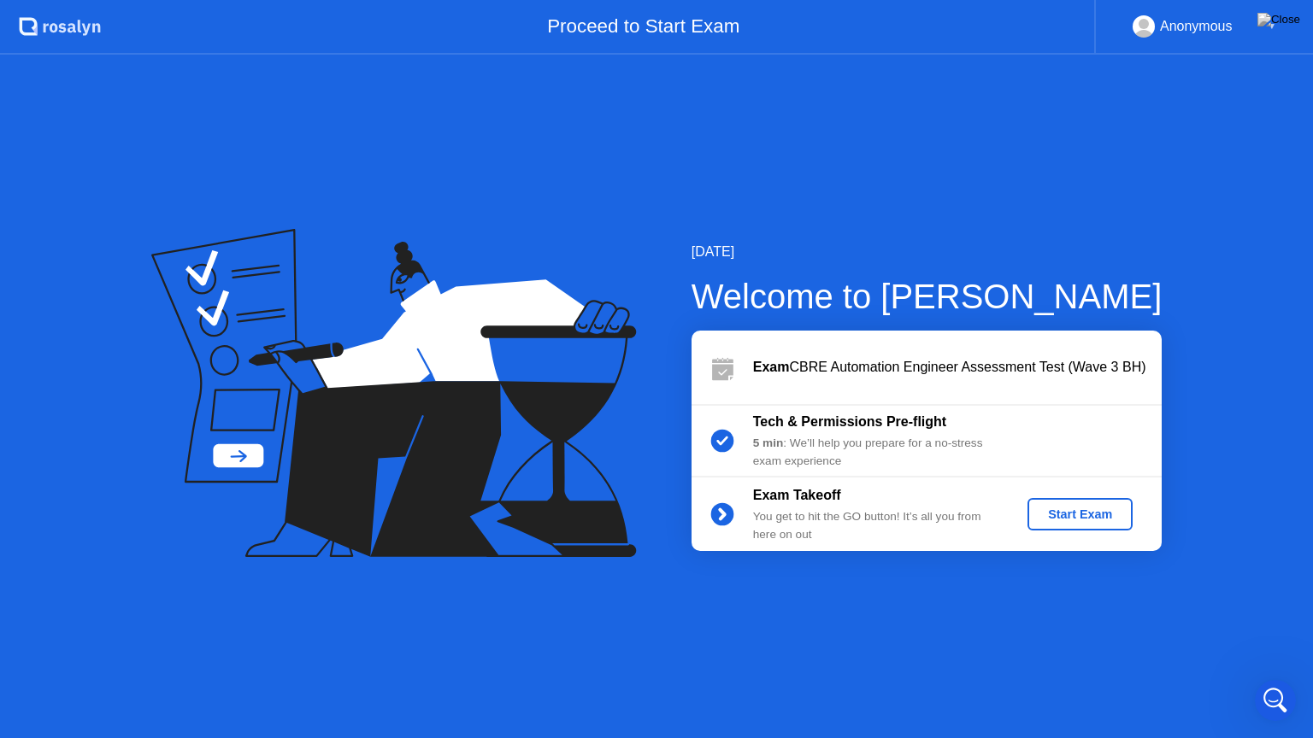
click at [1084, 527] on button "Start Exam" at bounding box center [1079, 514] width 105 height 32
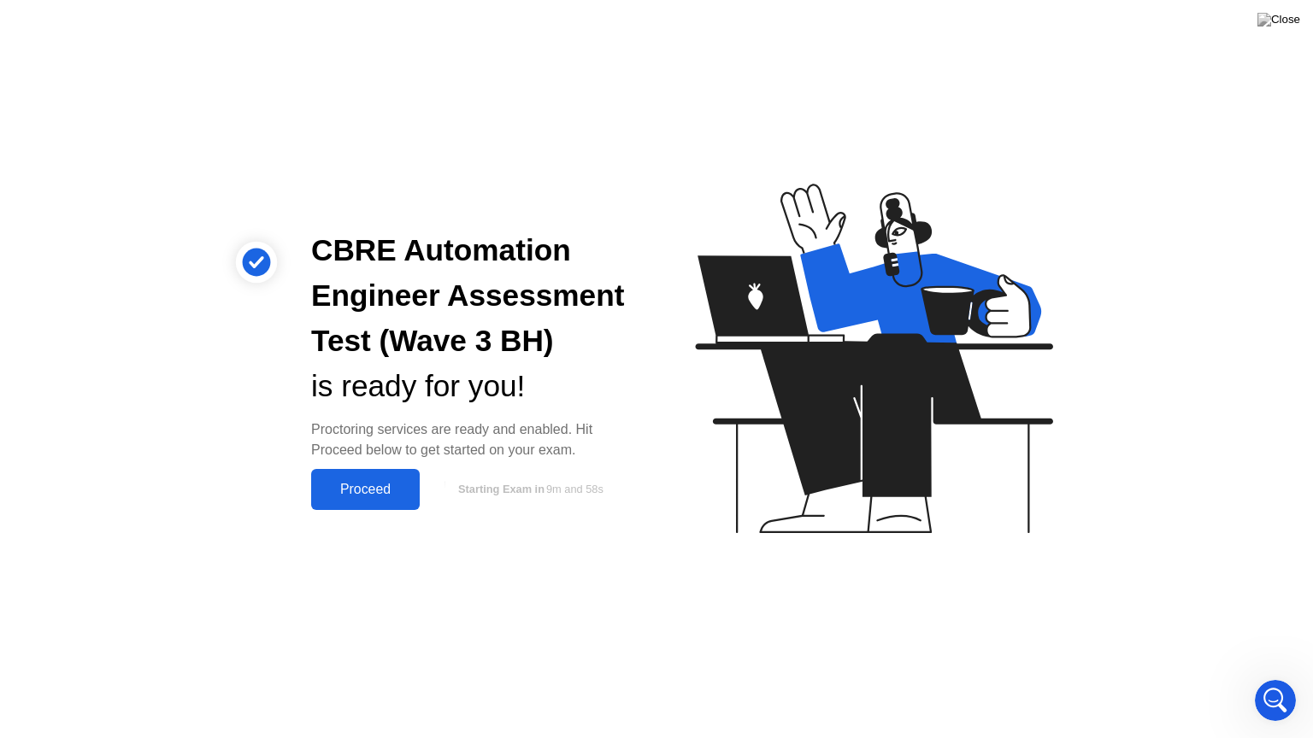
click at [374, 474] on button "Proceed" at bounding box center [365, 489] width 109 height 41
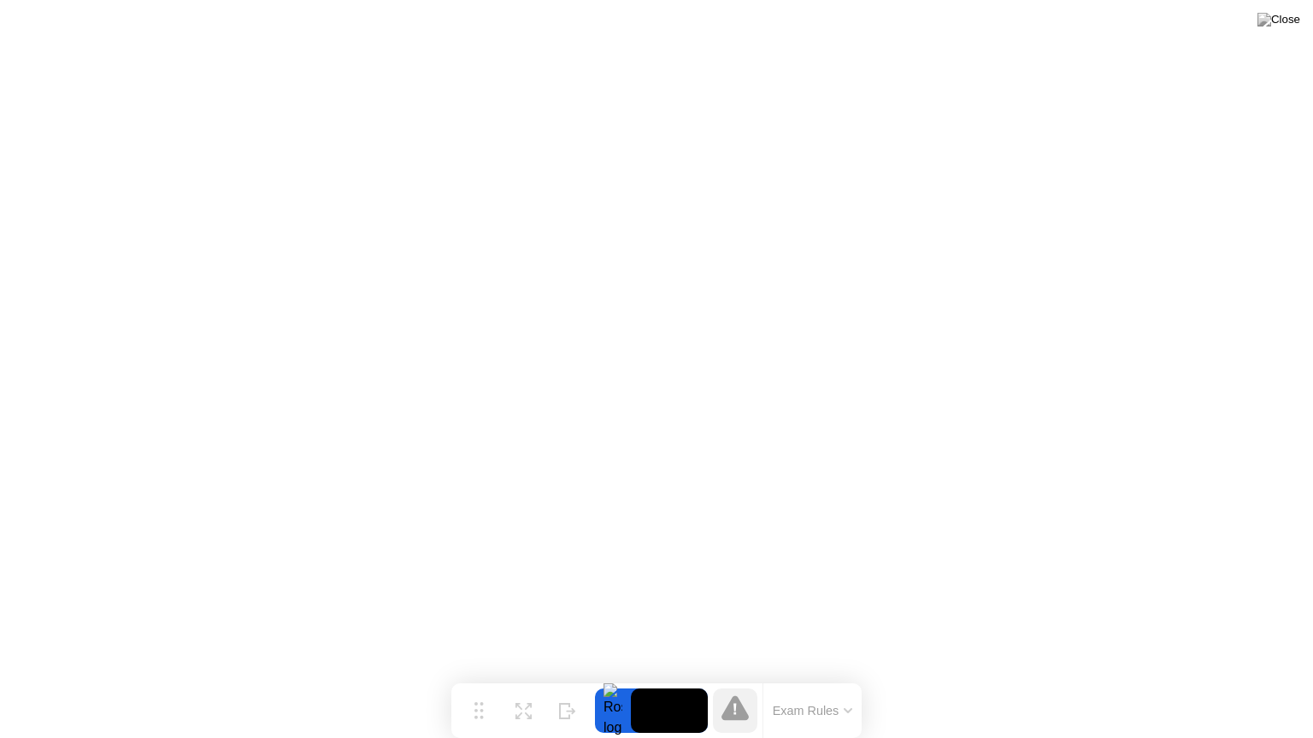
click at [615, 678] on div at bounding box center [613, 711] width 36 height 44
click at [672, 678] on video at bounding box center [669, 711] width 77 height 44
click at [735, 678] on icon at bounding box center [734, 708] width 27 height 25
click at [793, 678] on button "Exam Rules" at bounding box center [813, 710] width 91 height 15
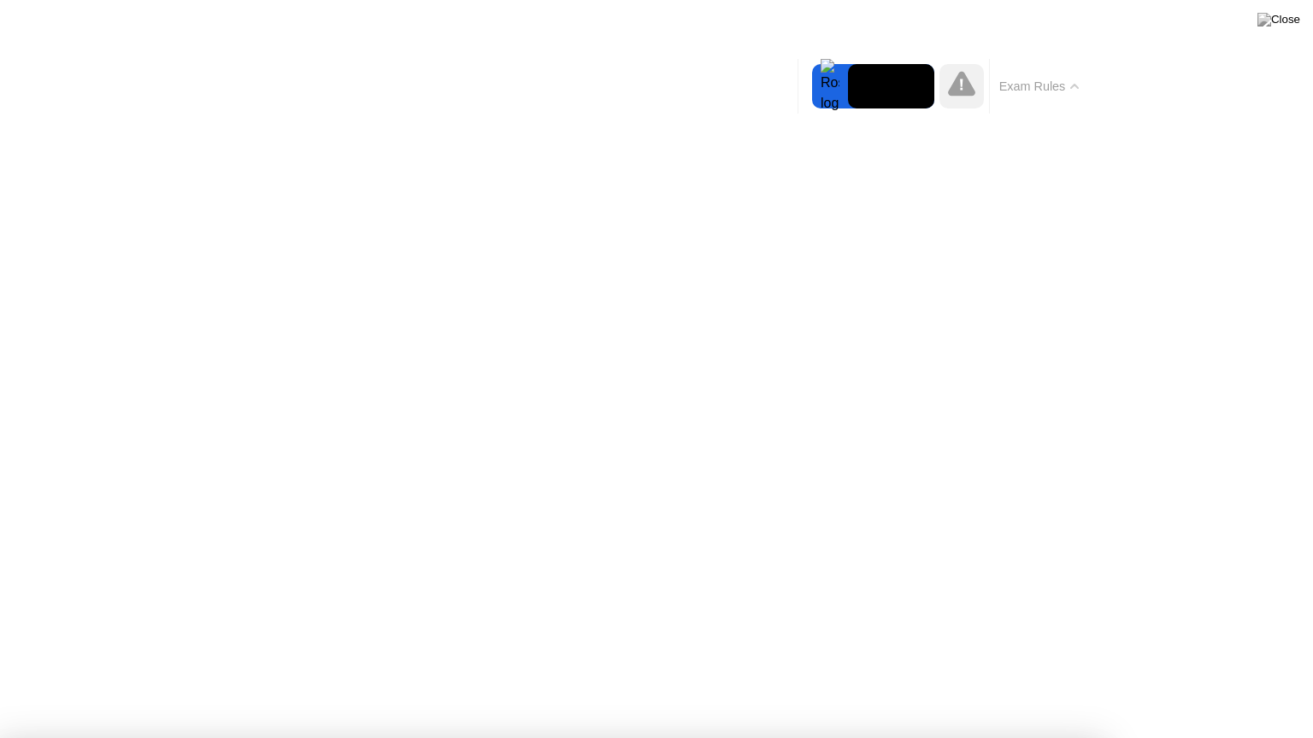
drag, startPoint x: 715, startPoint y: 555, endPoint x: 585, endPoint y: 480, distance: 148.9
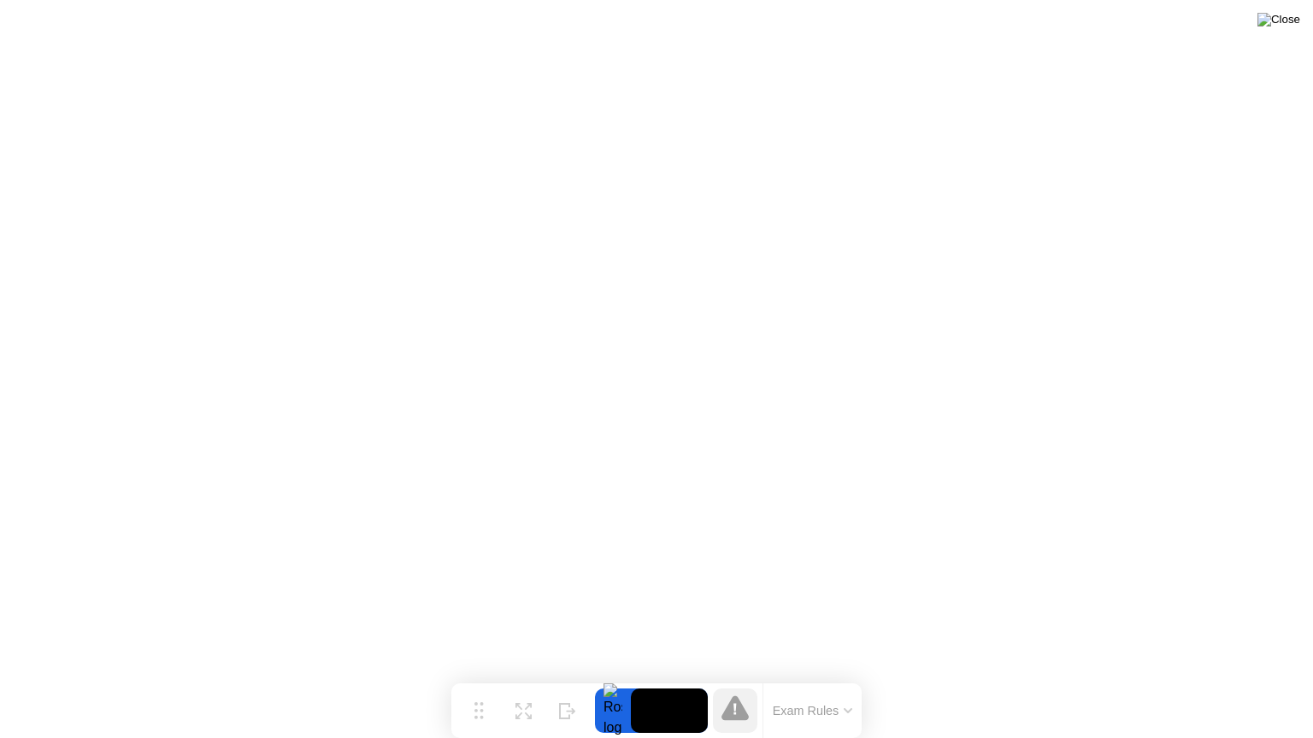
click at [1291, 22] on img at bounding box center [1278, 20] width 43 height 14
